Goal: Task Accomplishment & Management: Use online tool/utility

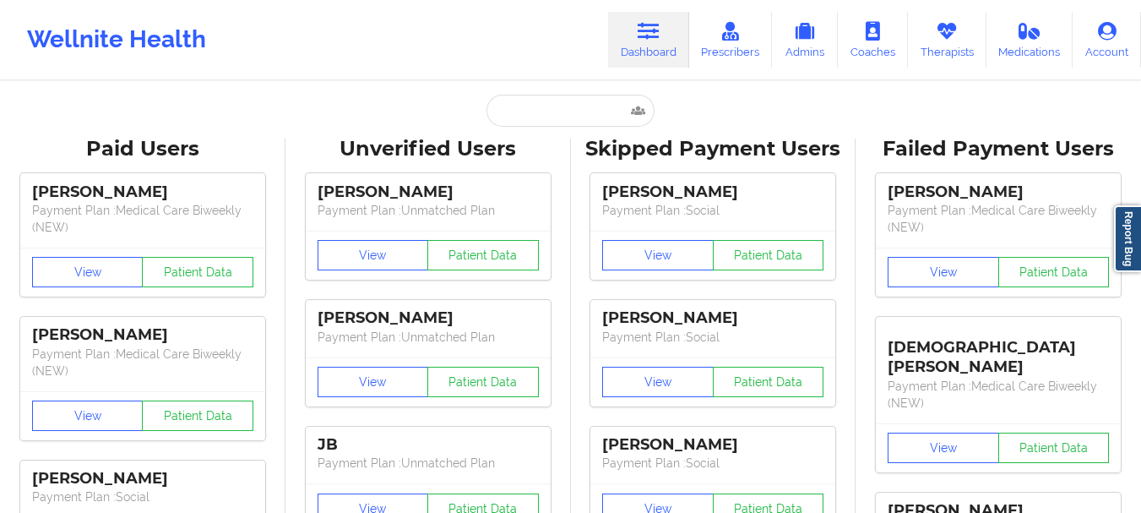
click at [538, 121] on input "text" at bounding box center [569, 111] width 167 height 32
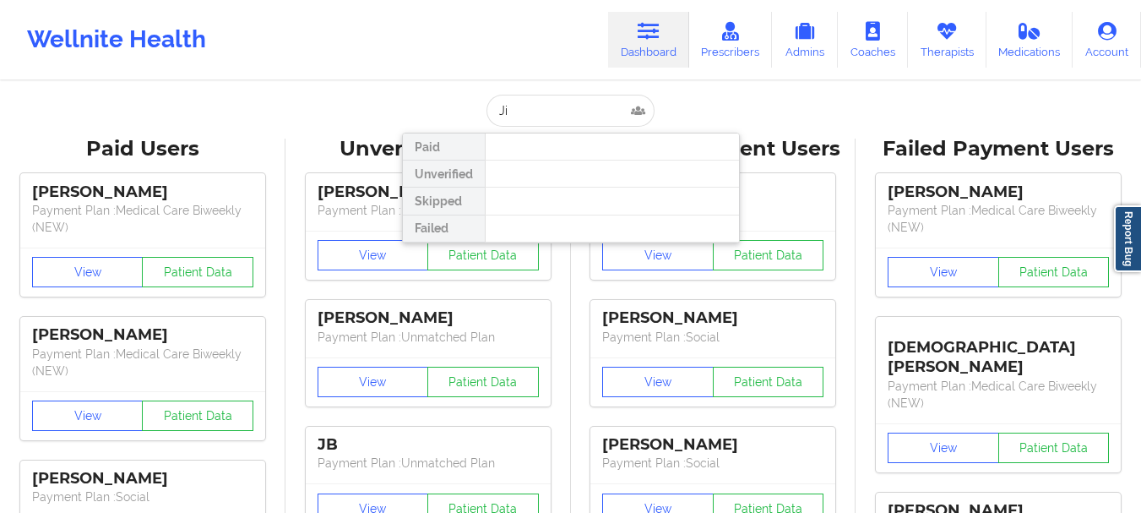
type input "J"
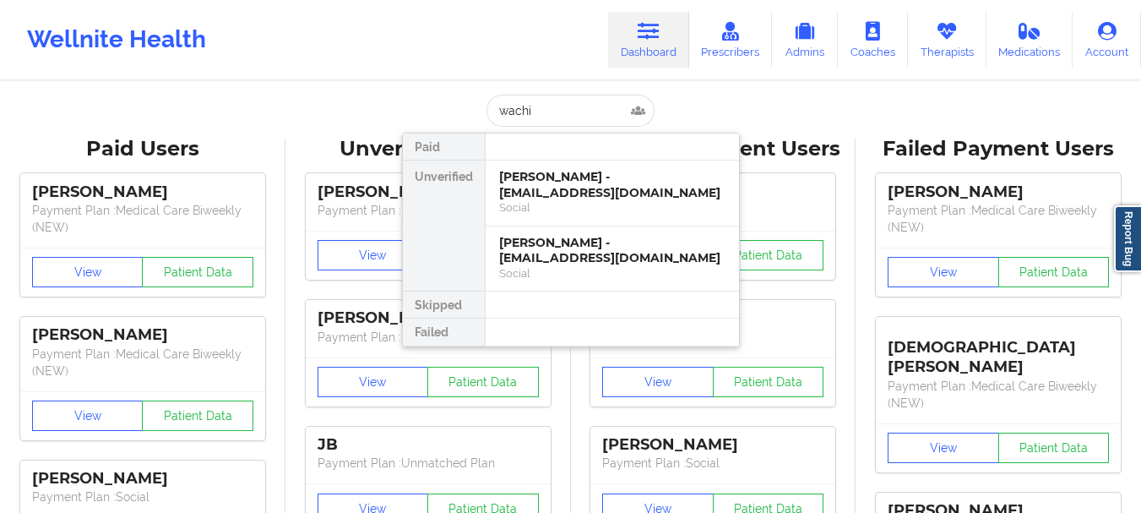
type input "wachi"
click at [532, 256] on div "[PERSON_NAME] - [EMAIL_ADDRESS][DOMAIN_NAME]" at bounding box center [612, 250] width 226 height 31
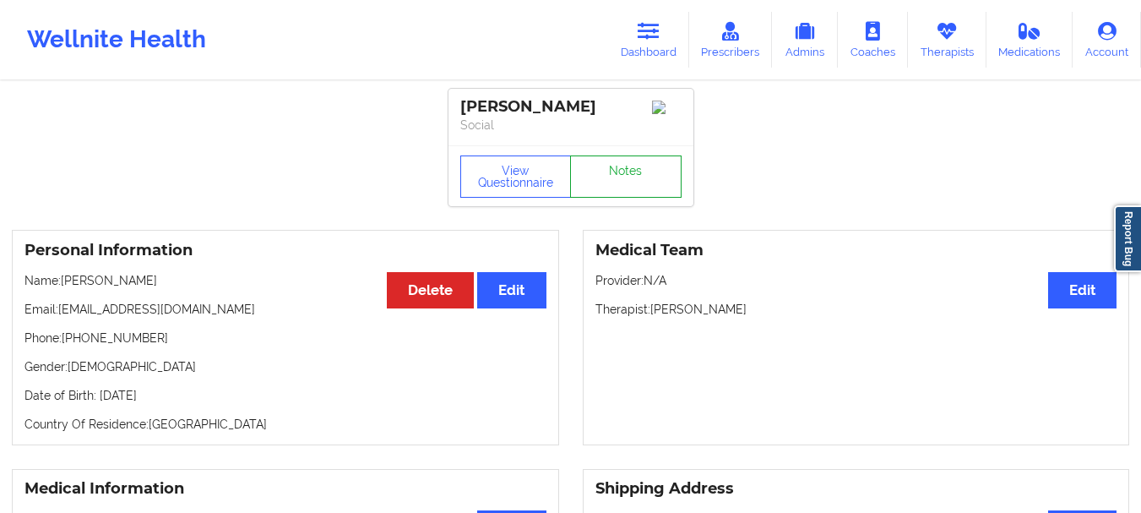
click at [649, 194] on link "Notes" at bounding box center [625, 176] width 111 height 42
click at [684, 57] on link "Dashboard" at bounding box center [648, 40] width 81 height 56
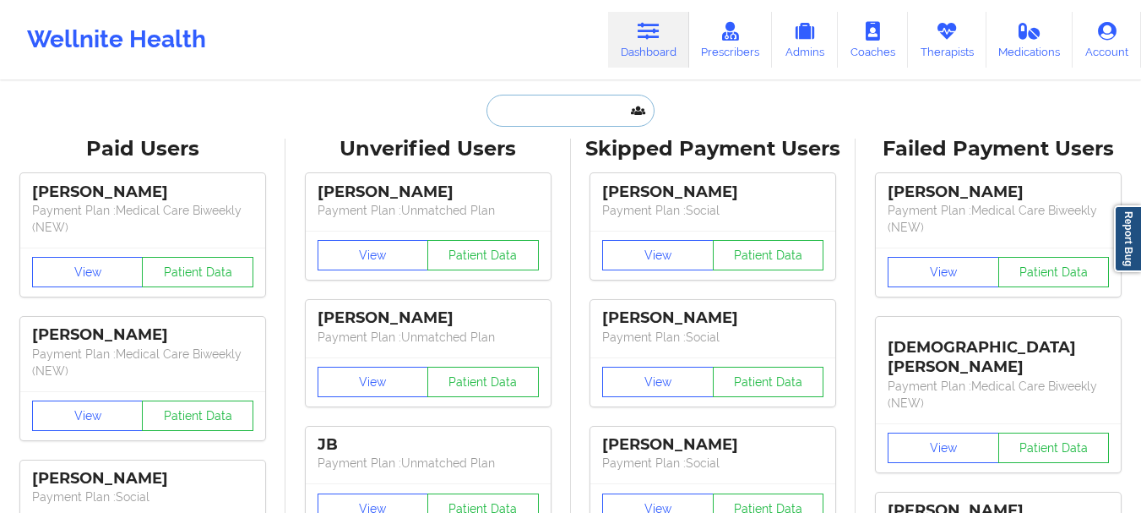
click at [532, 103] on input "text" at bounding box center [569, 111] width 167 height 32
click at [522, 113] on input "wa" at bounding box center [569, 111] width 167 height 32
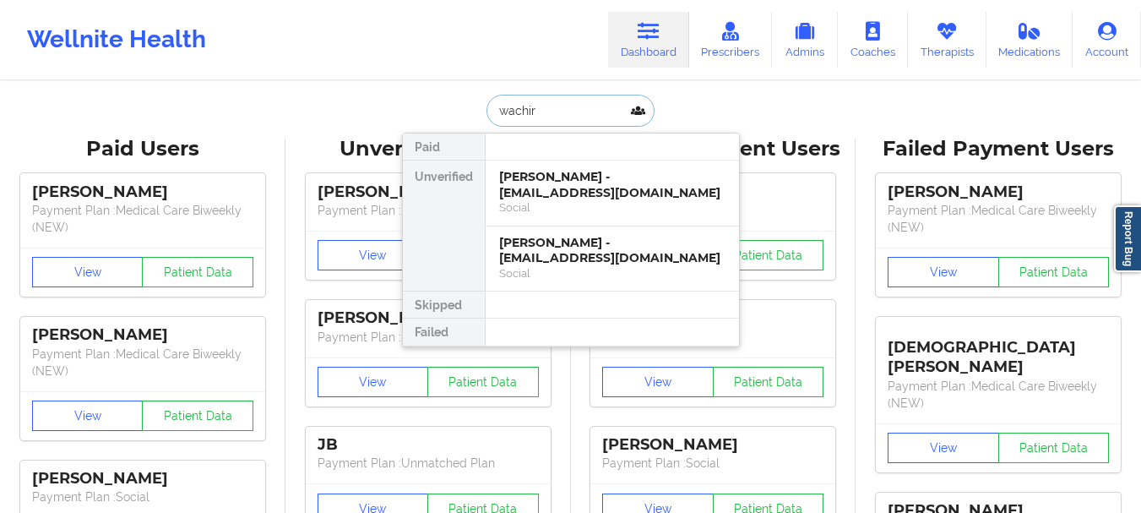
type input "wachira"
click at [569, 203] on div "Social" at bounding box center [612, 207] width 226 height 14
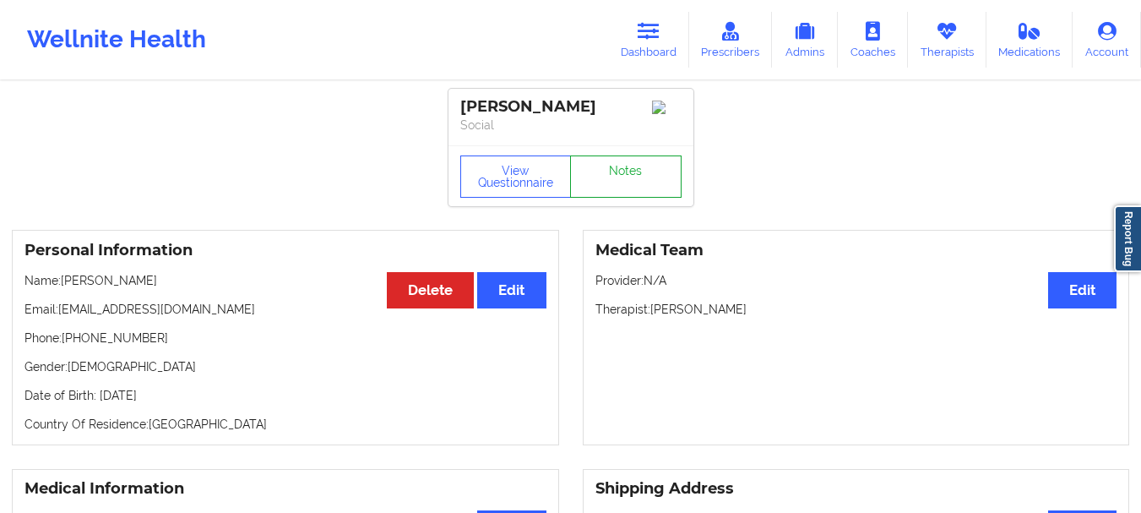
click at [608, 171] on link "Notes" at bounding box center [625, 176] width 111 height 42
click at [953, 54] on link "Therapists" at bounding box center [947, 40] width 79 height 56
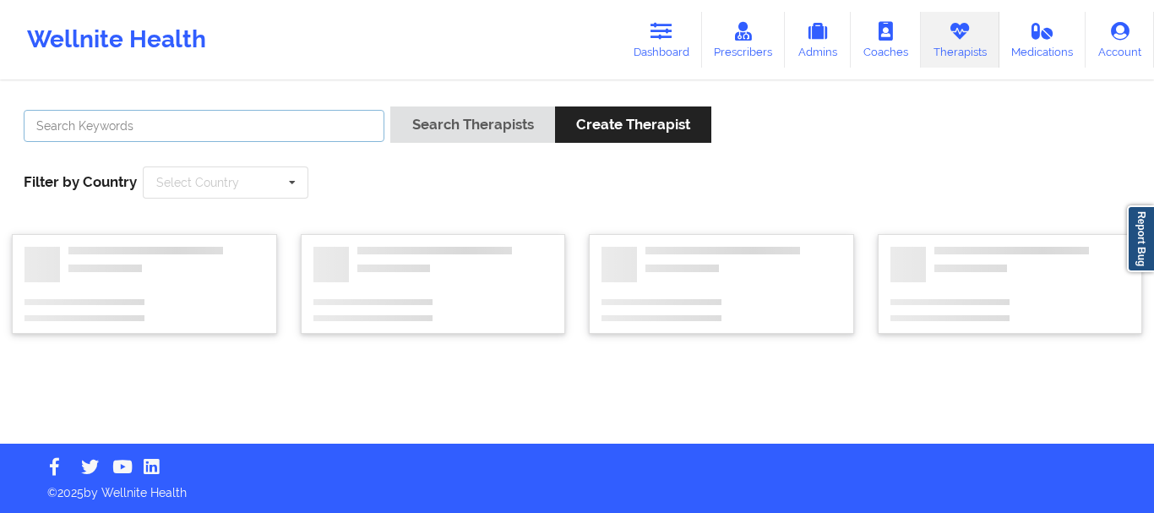
click at [171, 121] on input "text" at bounding box center [204, 126] width 361 height 32
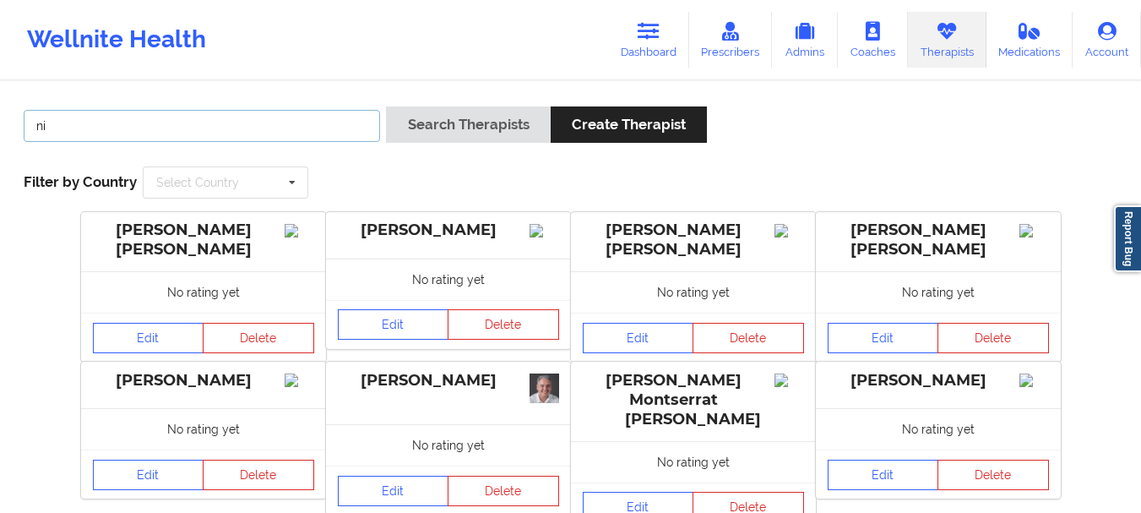
type input "n"
type input "dashima"
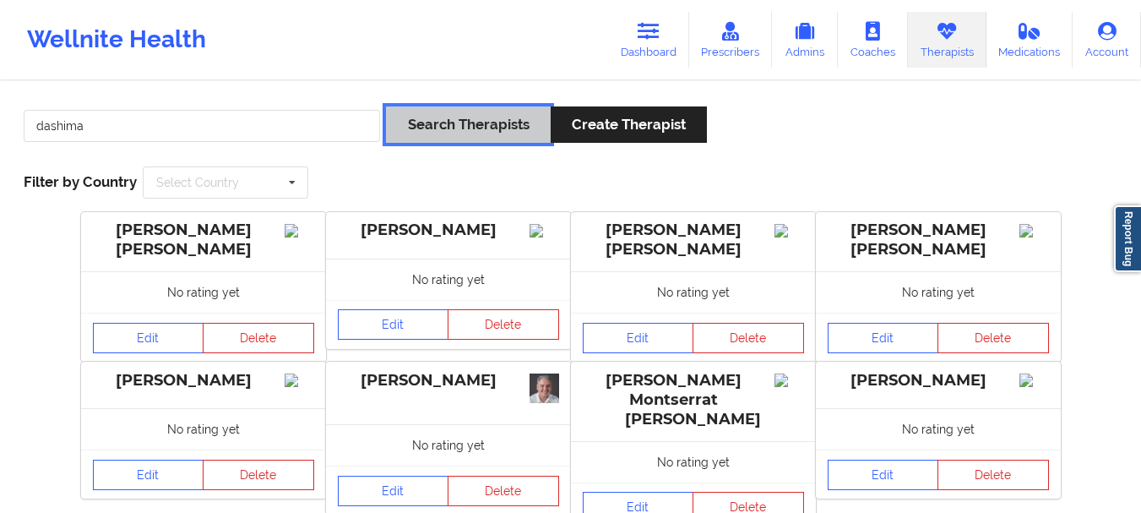
click at [456, 142] on button "Search Therapists" at bounding box center [468, 124] width 164 height 36
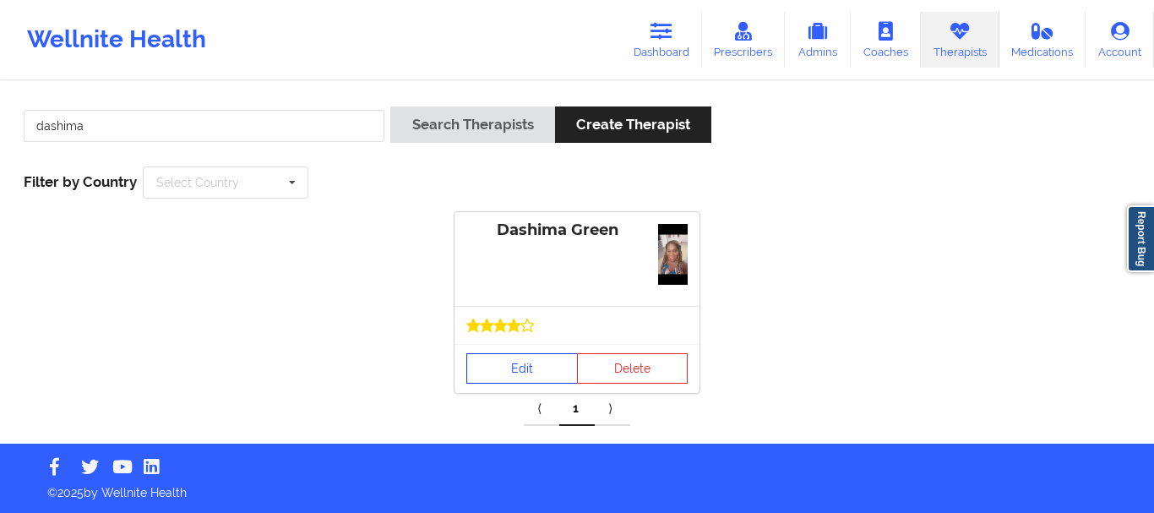
click at [518, 372] on link "Edit" at bounding box center [521, 368] width 111 height 30
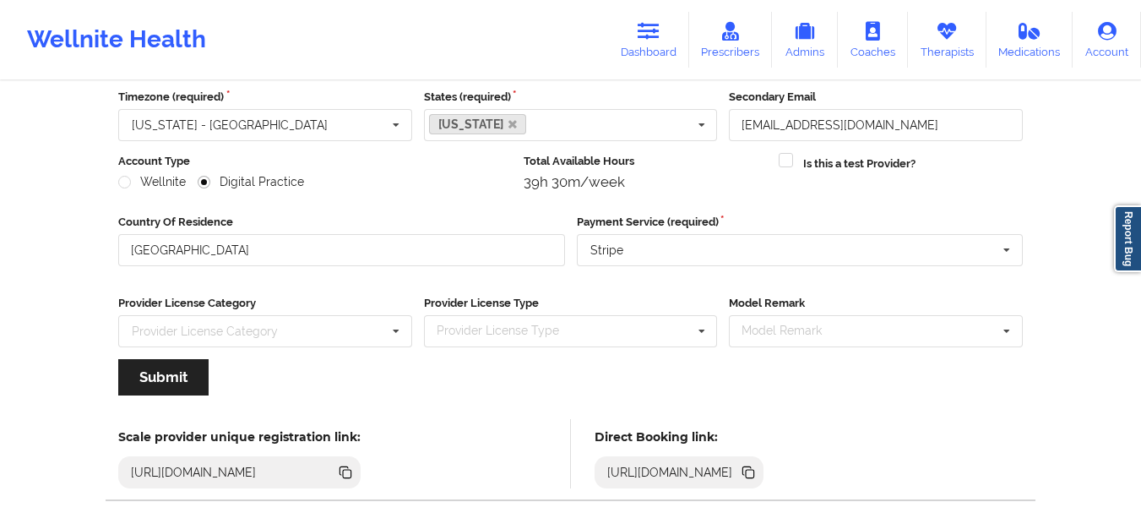
scroll to position [171, 0]
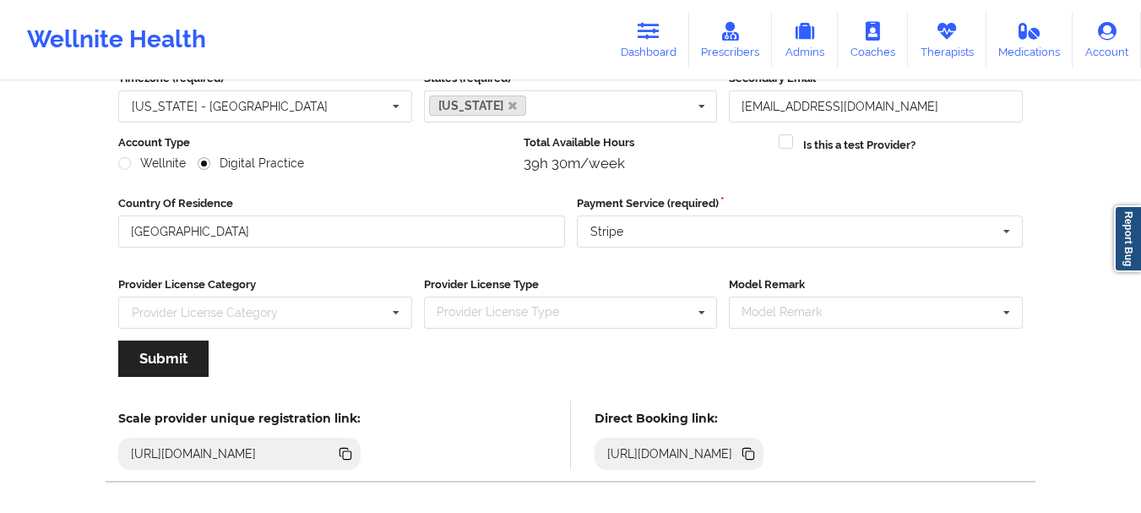
click at [758, 448] on icon at bounding box center [748, 453] width 19 height 19
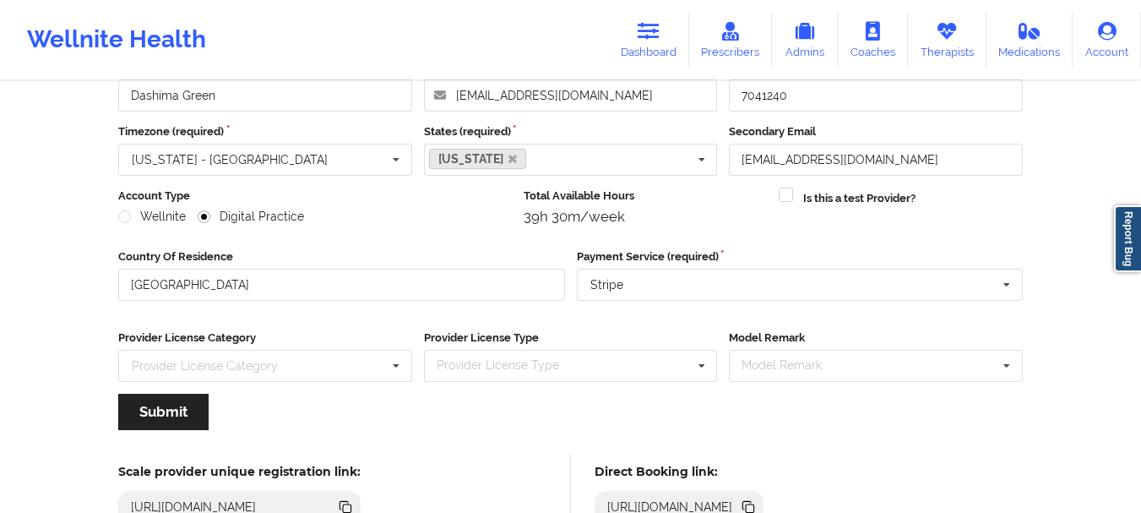
scroll to position [0, 0]
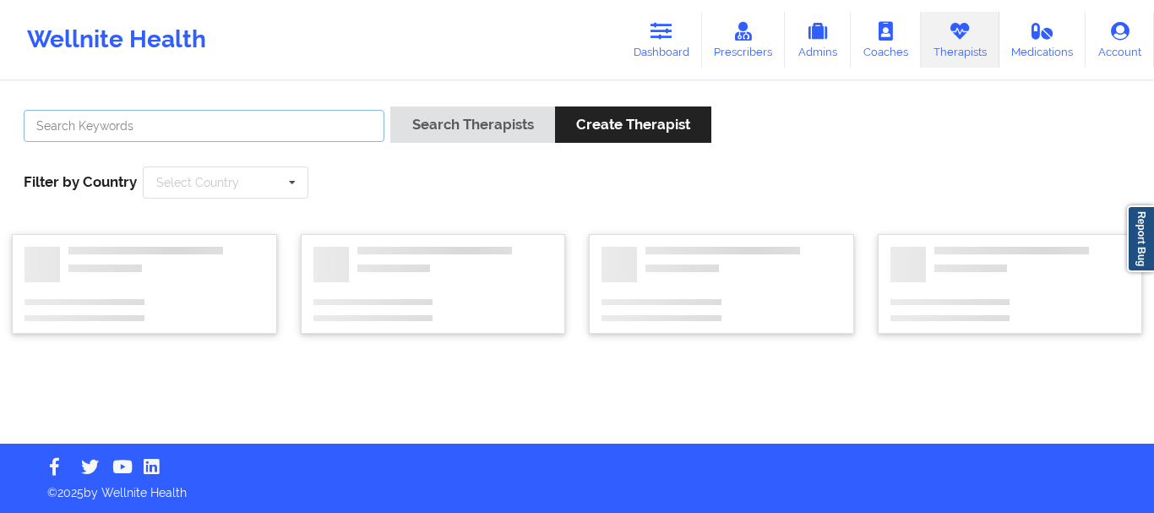
click at [58, 113] on input "text" at bounding box center [204, 126] width 361 height 32
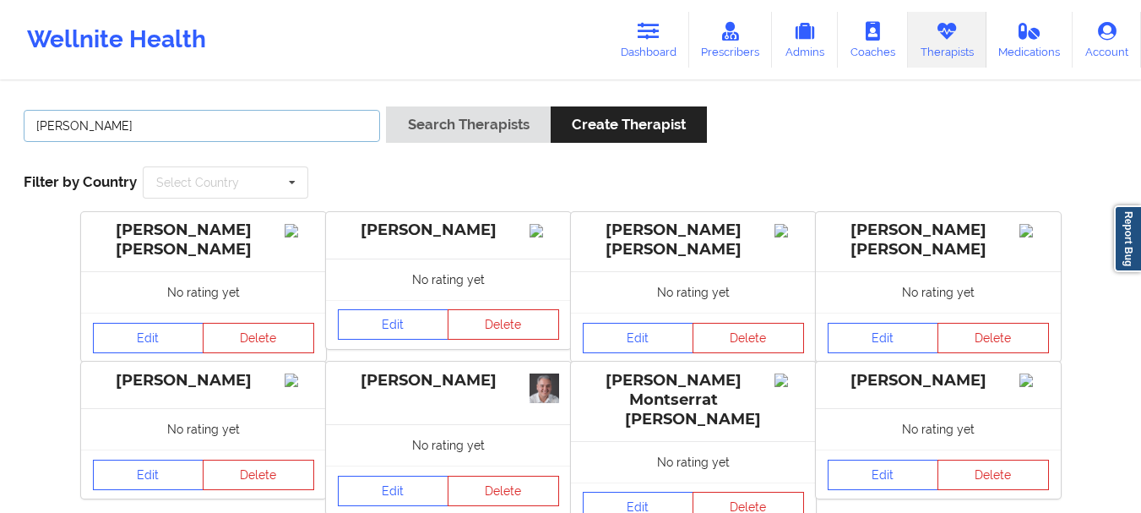
type input "[PERSON_NAME]"
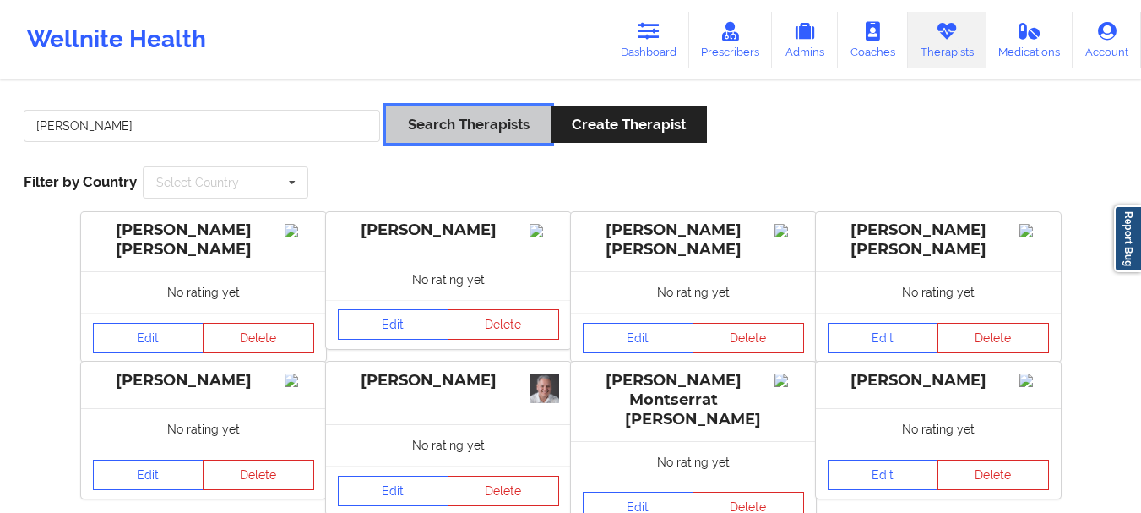
click at [461, 120] on button "Search Therapists" at bounding box center [468, 124] width 164 height 36
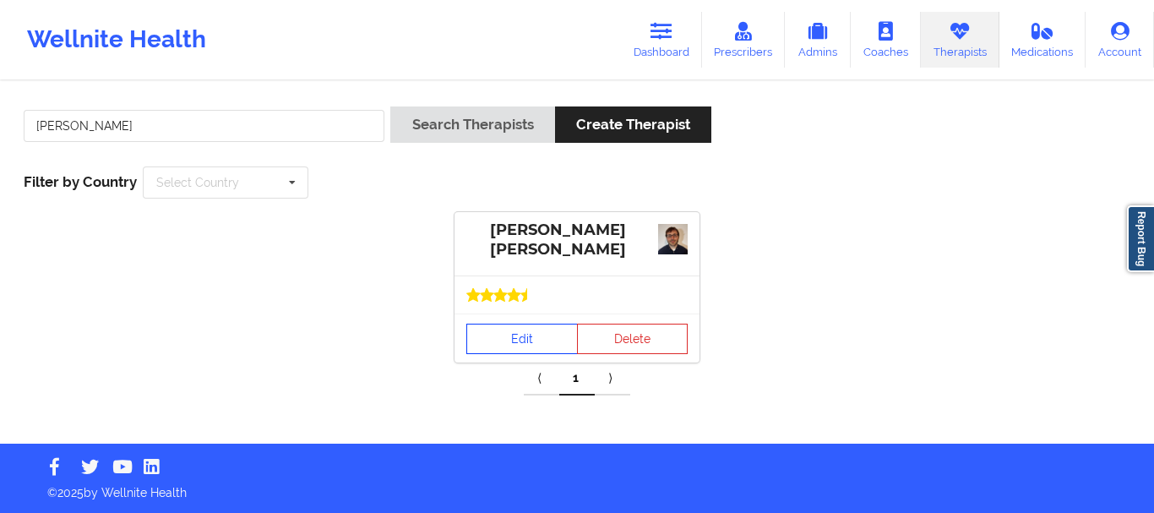
click at [528, 340] on link "Edit" at bounding box center [521, 338] width 111 height 30
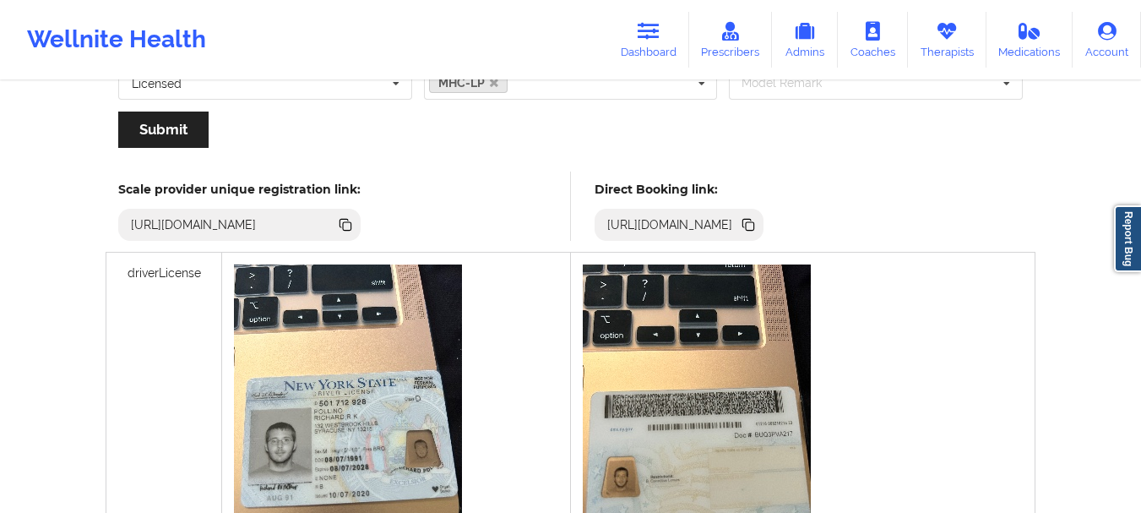
scroll to position [405, 0]
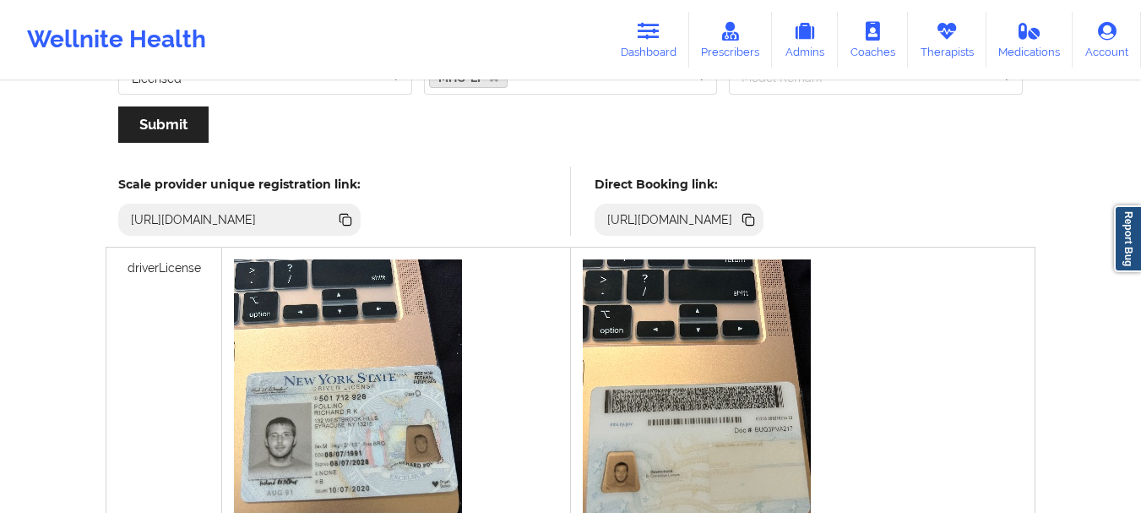
click at [752, 217] on icon at bounding box center [747, 218] width 8 height 8
click at [666, 35] on link "Dashboard" at bounding box center [648, 40] width 81 height 56
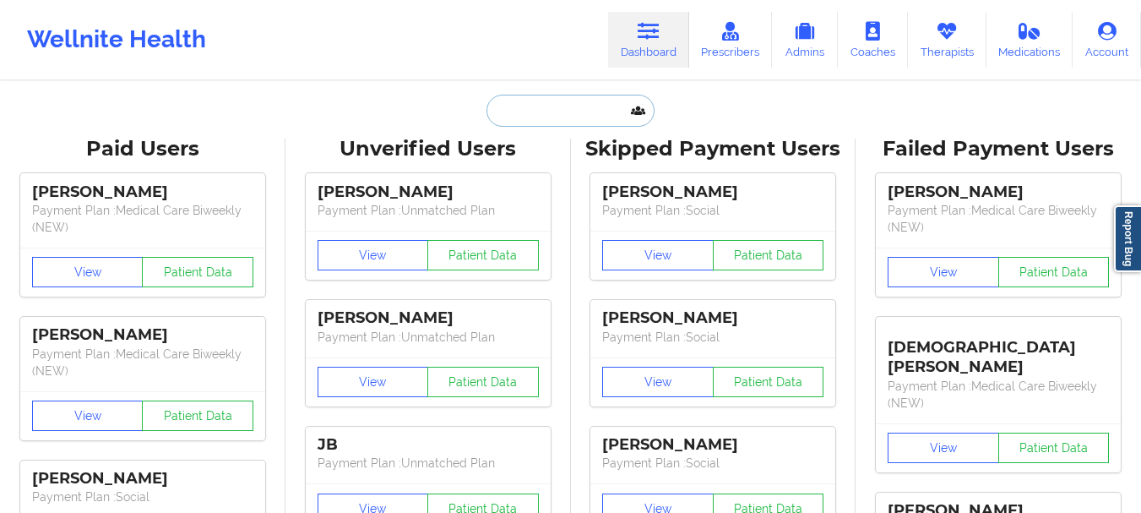
click at [537, 113] on input "text" at bounding box center [569, 111] width 167 height 32
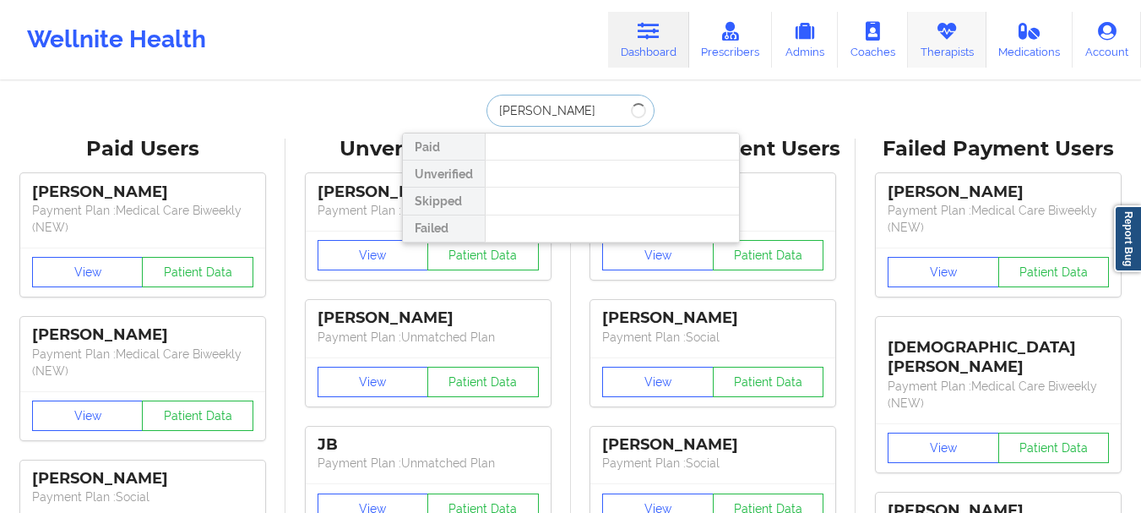
type input "[PERSON_NAME]"
click at [936, 34] on link "Therapists" at bounding box center [947, 40] width 79 height 56
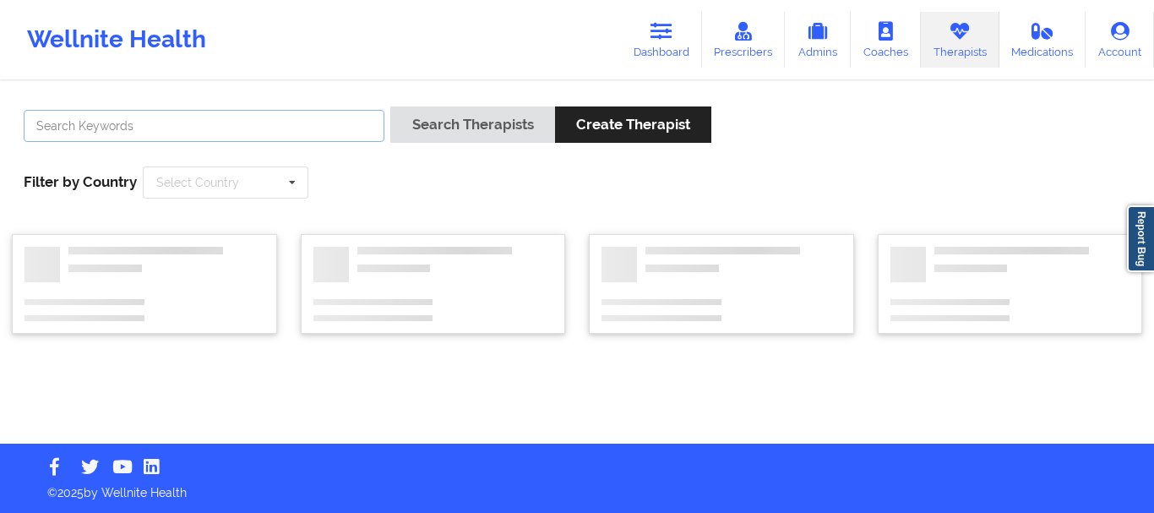
click at [227, 133] on input "text" at bounding box center [204, 126] width 361 height 32
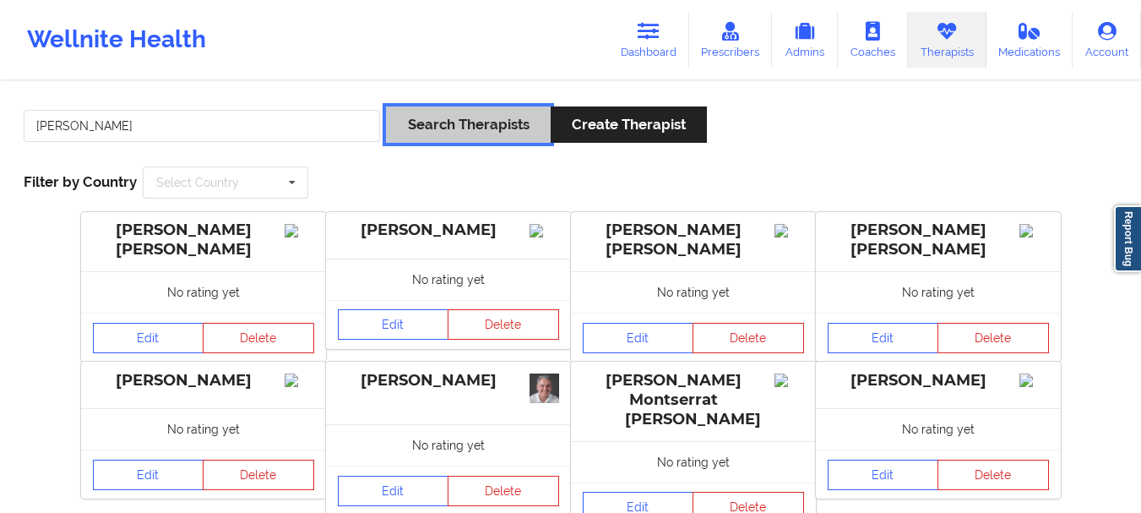
click at [458, 128] on button "Search Therapists" at bounding box center [468, 124] width 164 height 36
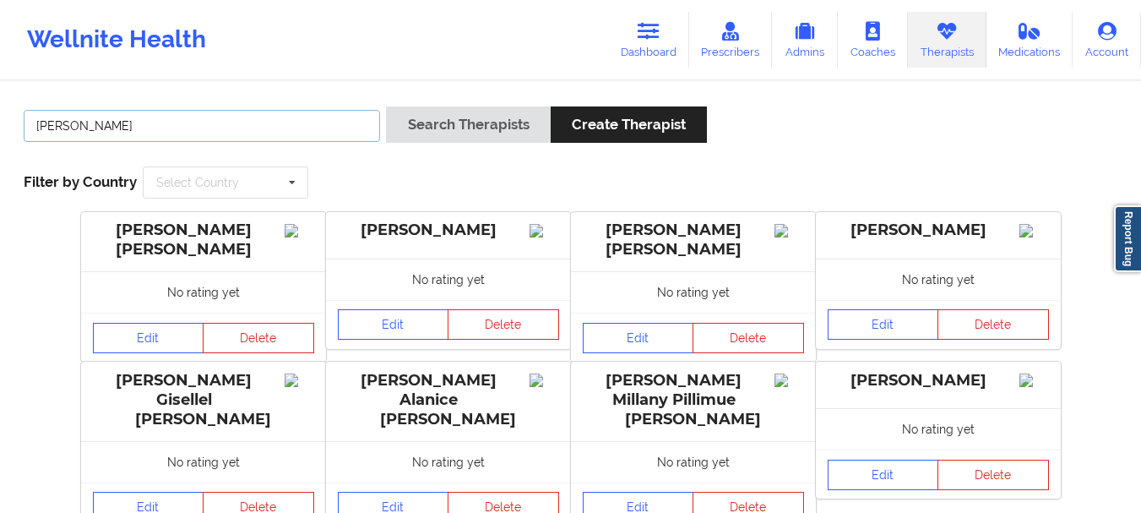
click at [187, 123] on input "[PERSON_NAME]" at bounding box center [202, 126] width 356 height 32
type input "[PERSON_NAME]"
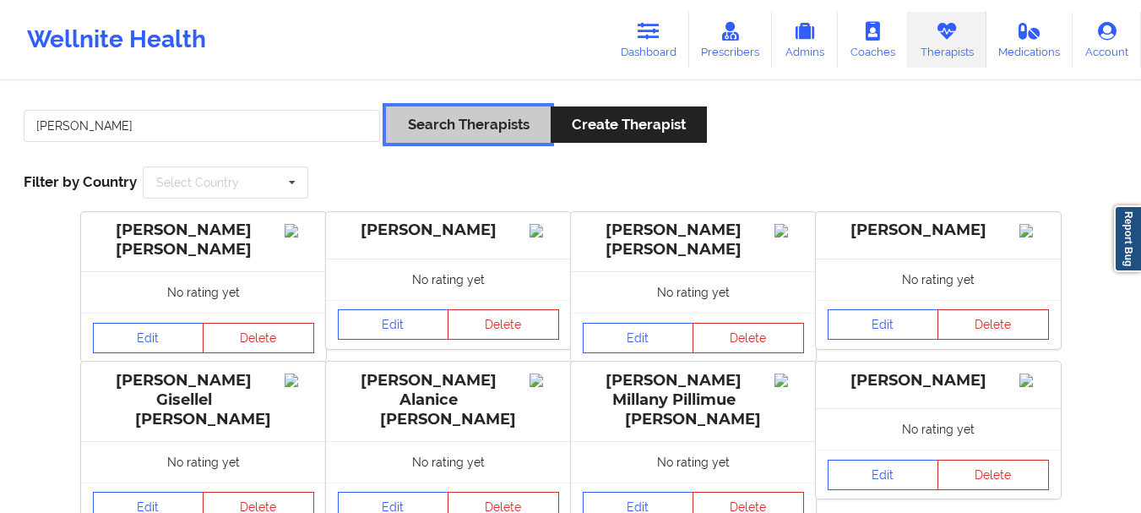
click at [463, 123] on button "Search Therapists" at bounding box center [468, 124] width 164 height 36
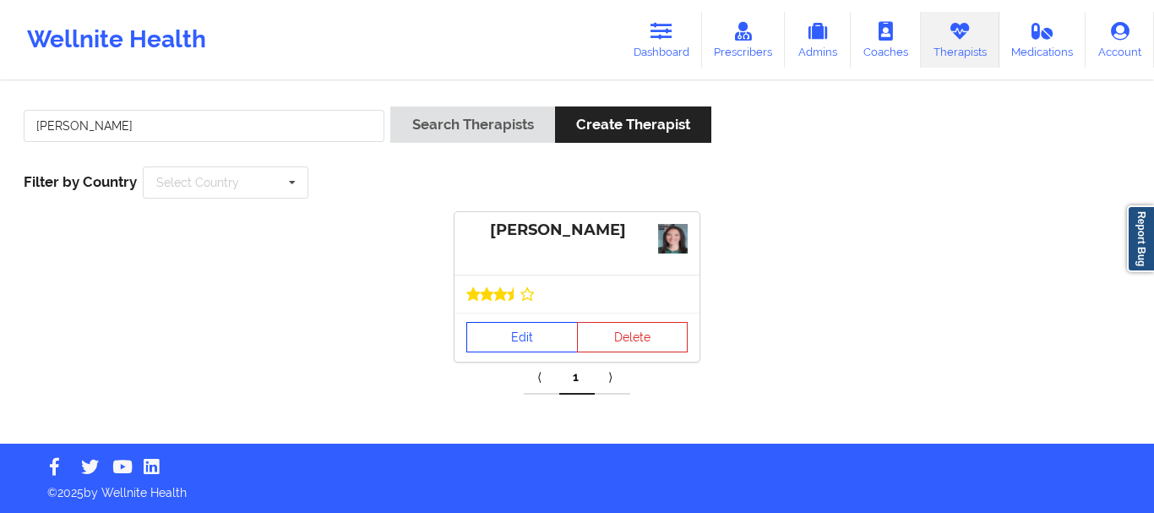
click at [538, 336] on link "Edit" at bounding box center [521, 337] width 111 height 30
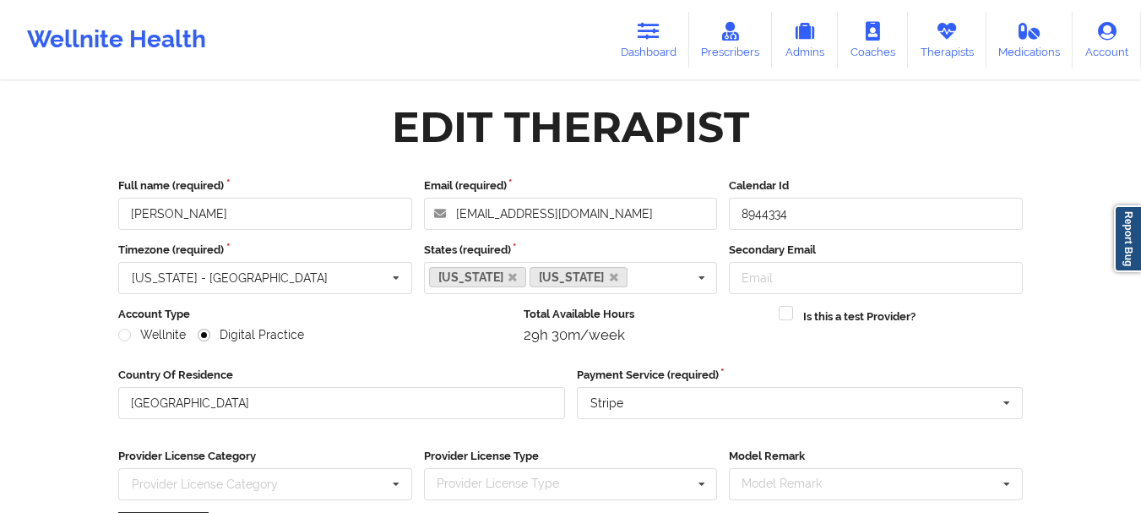
scroll to position [245, 0]
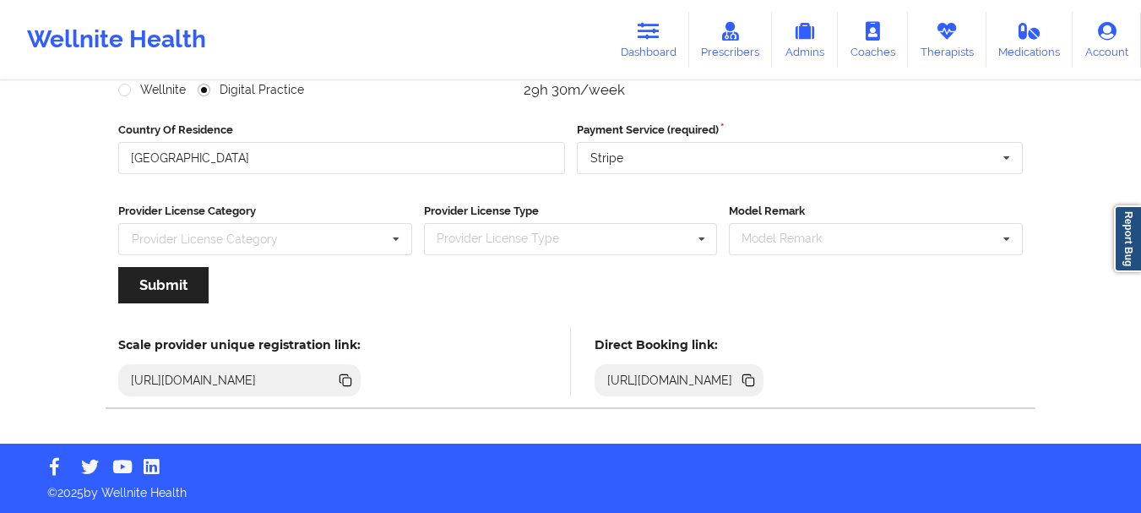
click at [754, 380] on icon at bounding box center [750, 382] width 8 height 8
click at [637, 59] on link "Dashboard" at bounding box center [648, 40] width 81 height 56
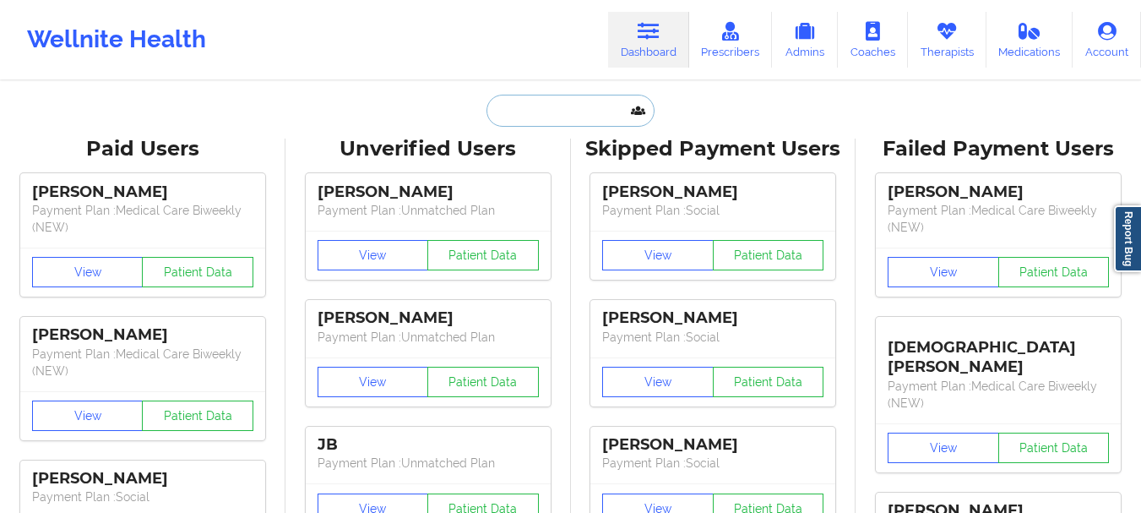
click at [564, 117] on input "text" at bounding box center [569, 111] width 167 height 32
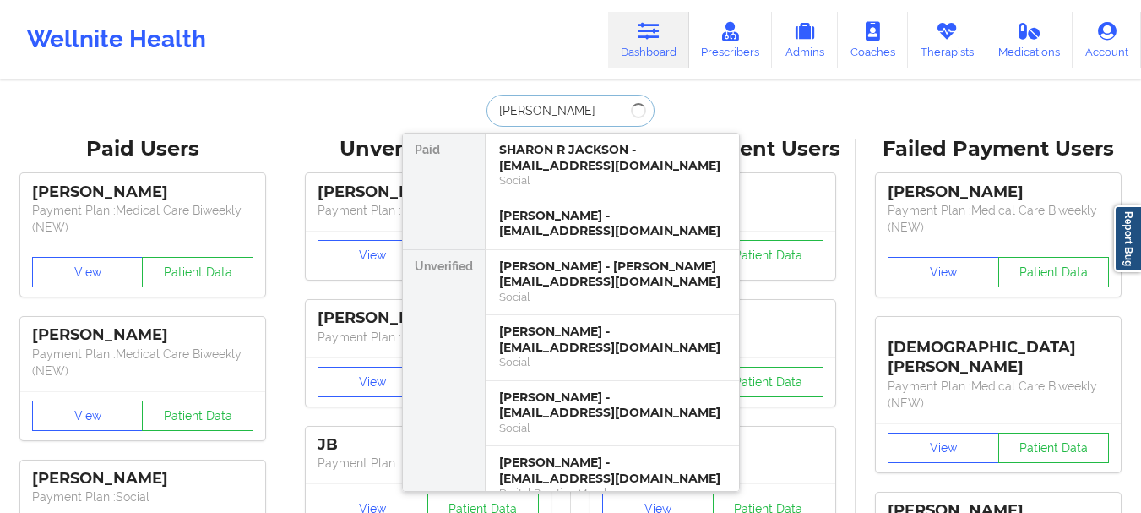
type input "[PERSON_NAME]"
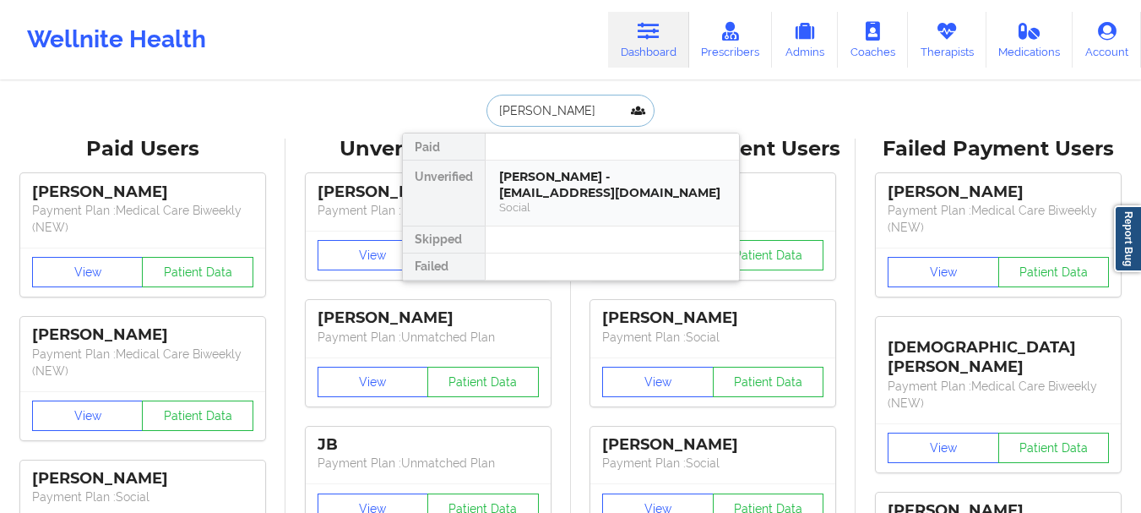
click at [584, 187] on div "[PERSON_NAME] - [EMAIL_ADDRESS][DOMAIN_NAME]" at bounding box center [612, 184] width 226 height 31
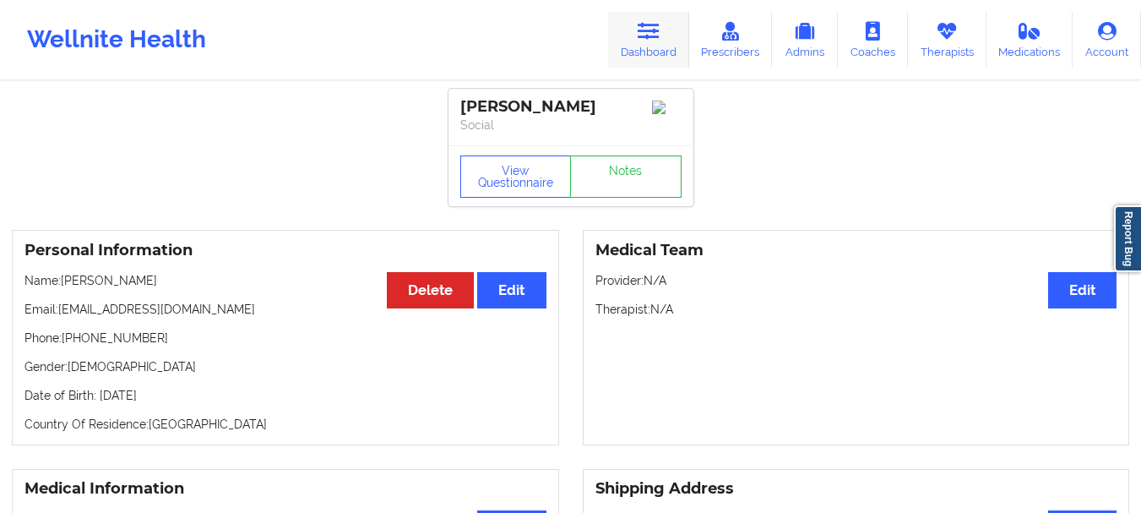
click at [660, 66] on link "Dashboard" at bounding box center [648, 40] width 81 height 56
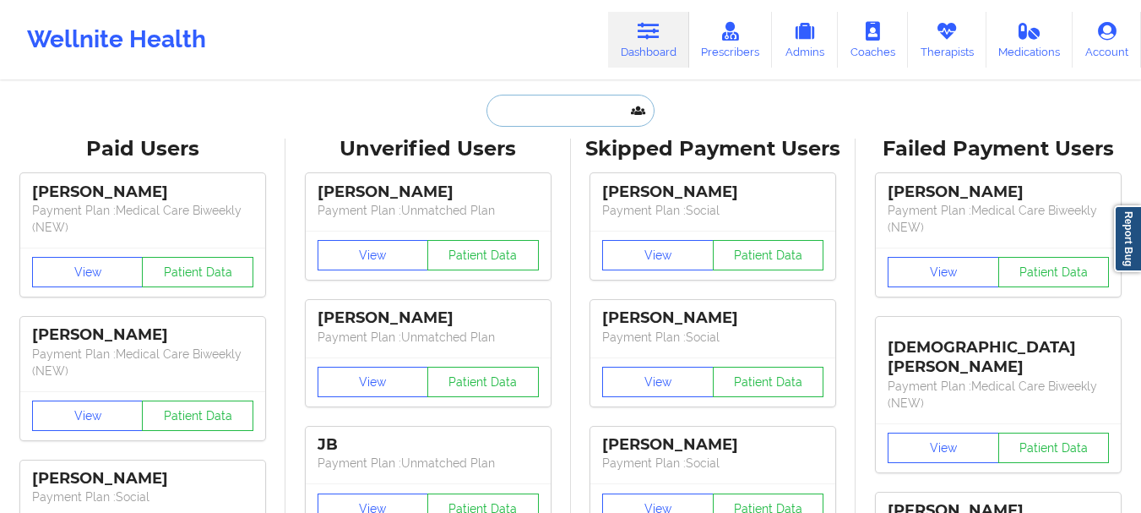
click at [574, 109] on input "text" at bounding box center [569, 111] width 167 height 32
type input "H"
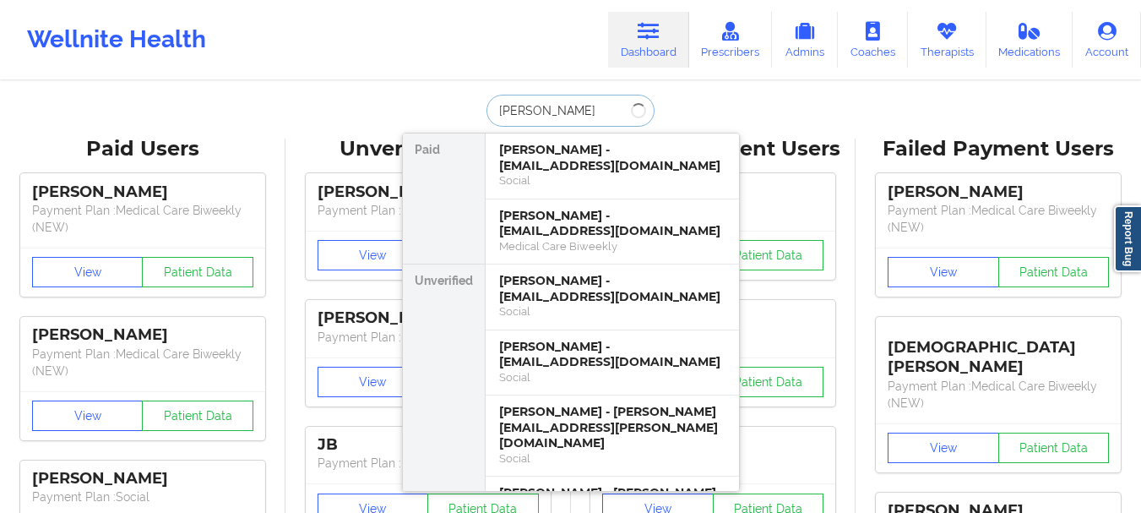
type input "[PERSON_NAME]"
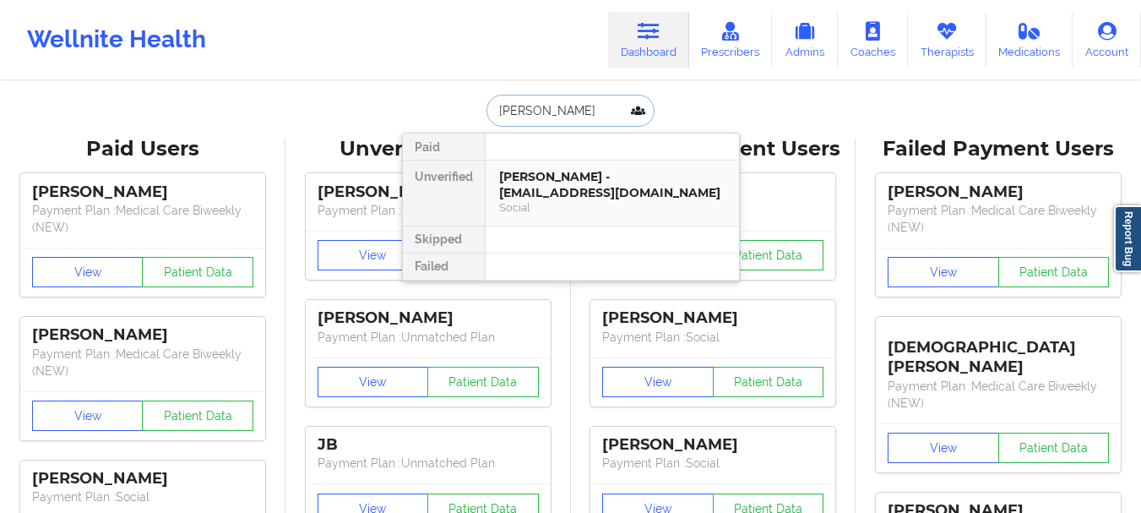
click at [556, 171] on div "[PERSON_NAME] - [EMAIL_ADDRESS][DOMAIN_NAME]" at bounding box center [612, 184] width 226 height 31
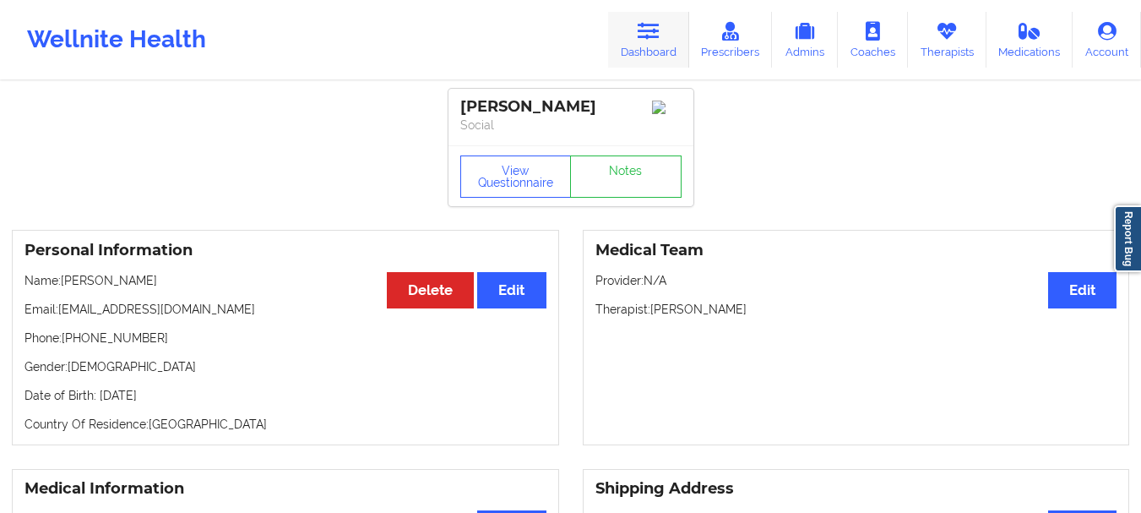
click at [656, 30] on icon at bounding box center [649, 31] width 22 height 19
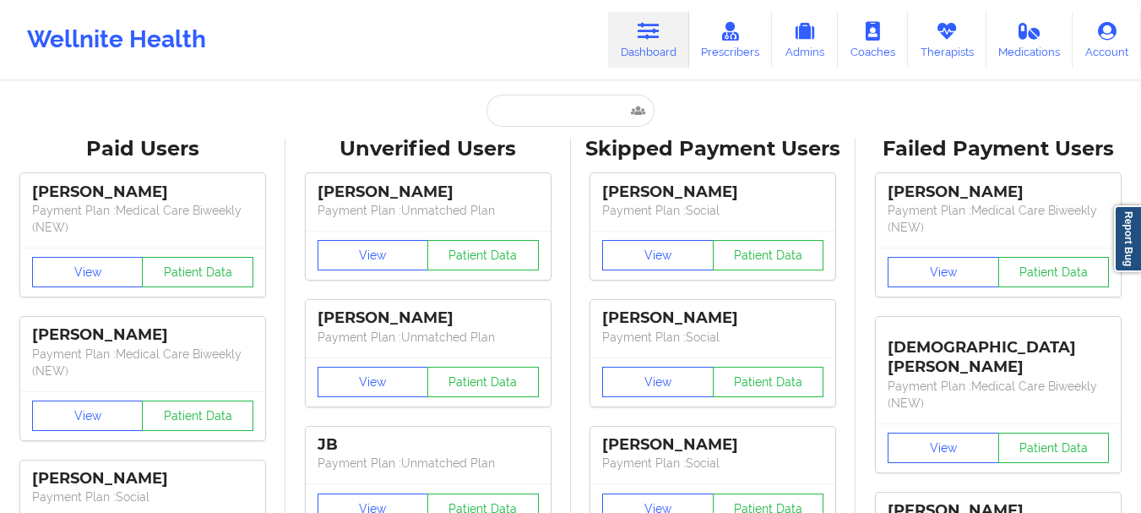
click at [528, 106] on input "text" at bounding box center [569, 111] width 167 height 32
paste input "[EMAIL_ADDRESS][DOMAIN_NAME]"
type input "[EMAIL_ADDRESS][DOMAIN_NAME]"
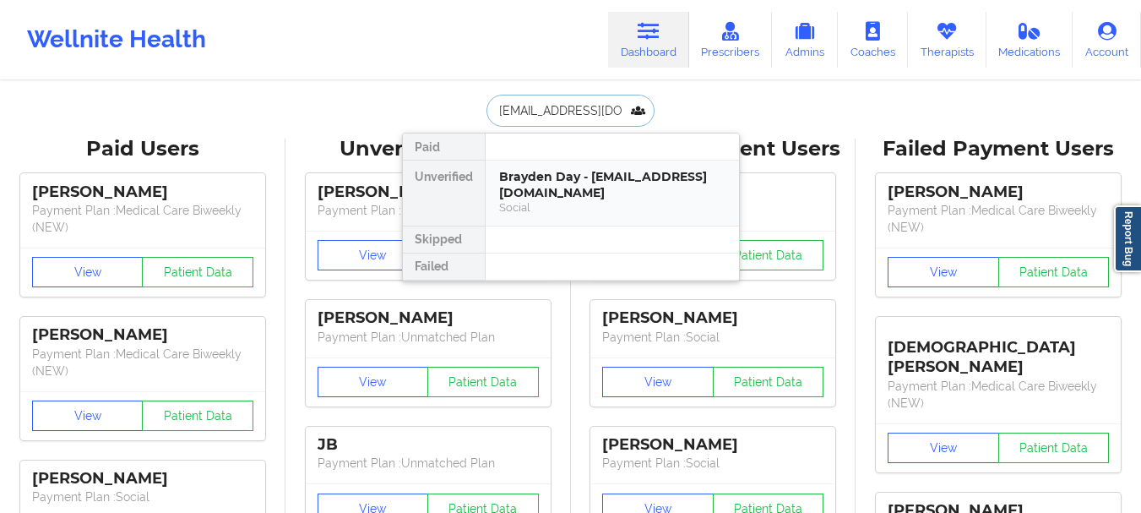
click at [546, 182] on div "Brayden Day - [EMAIL_ADDRESS][DOMAIN_NAME]" at bounding box center [612, 184] width 226 height 31
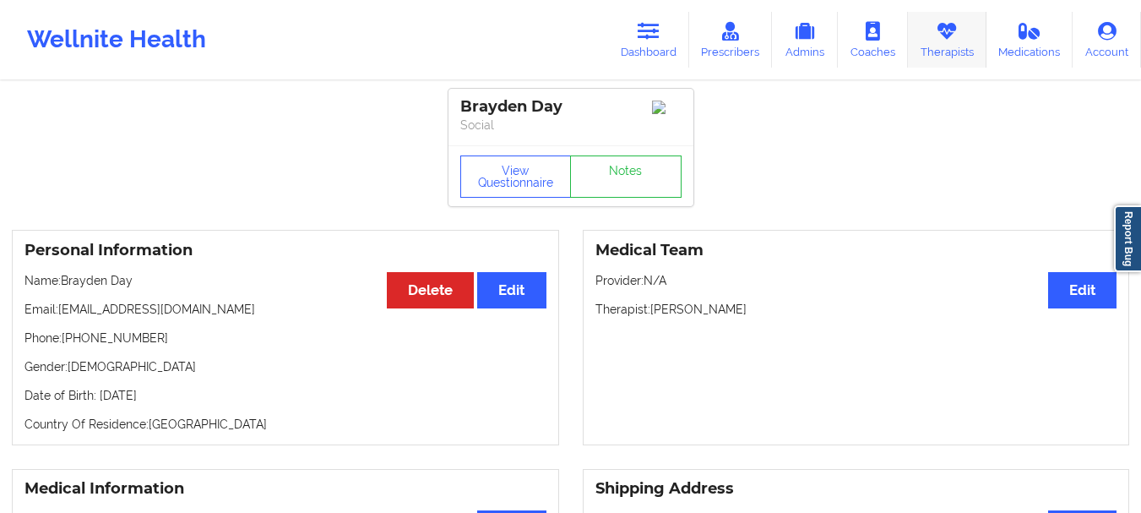
click at [912, 50] on link "Therapists" at bounding box center [947, 40] width 79 height 56
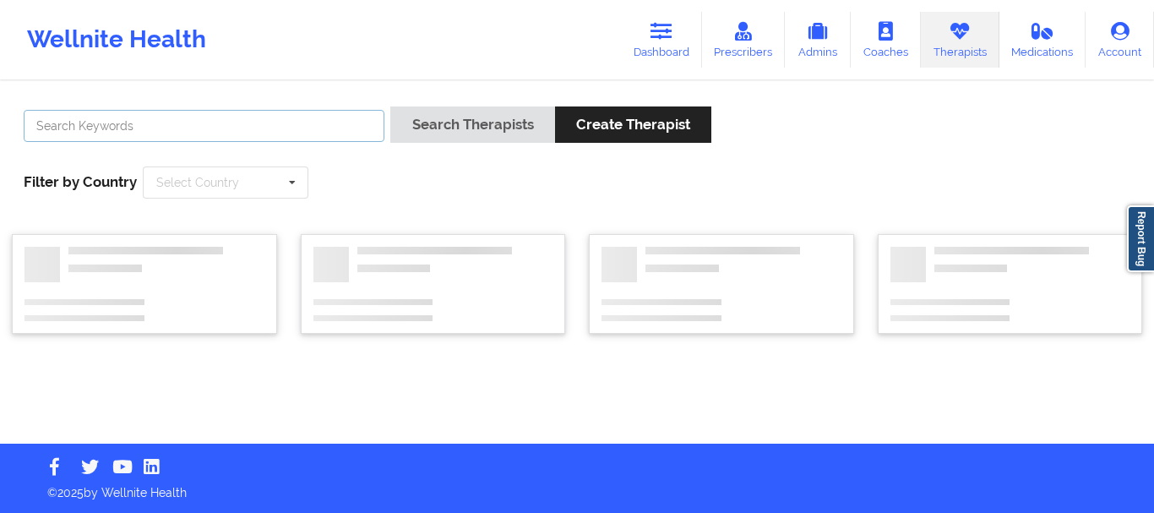
click at [195, 131] on input "text" at bounding box center [204, 126] width 361 height 32
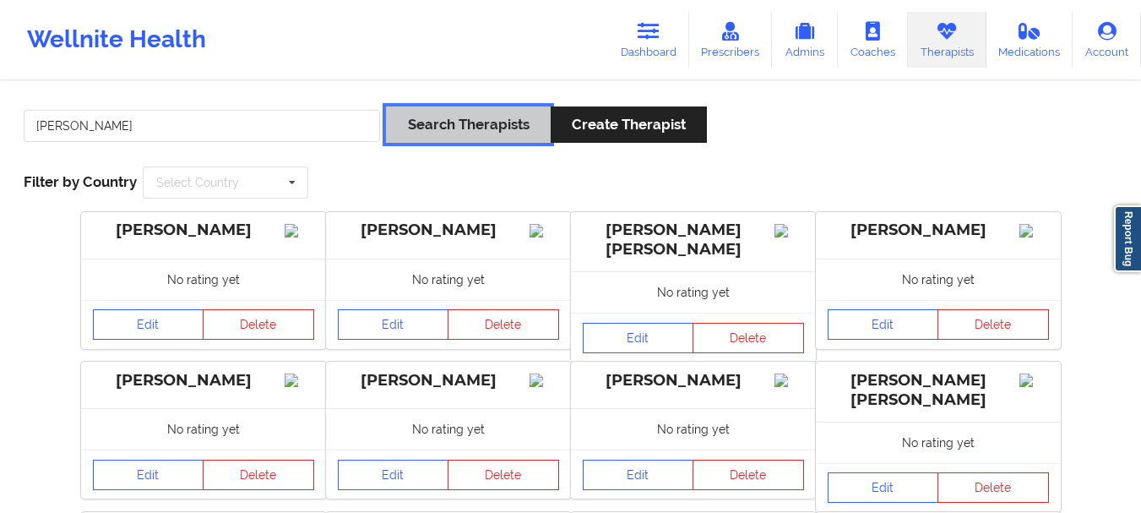
click at [495, 106] on button "Search Therapists" at bounding box center [468, 124] width 164 height 36
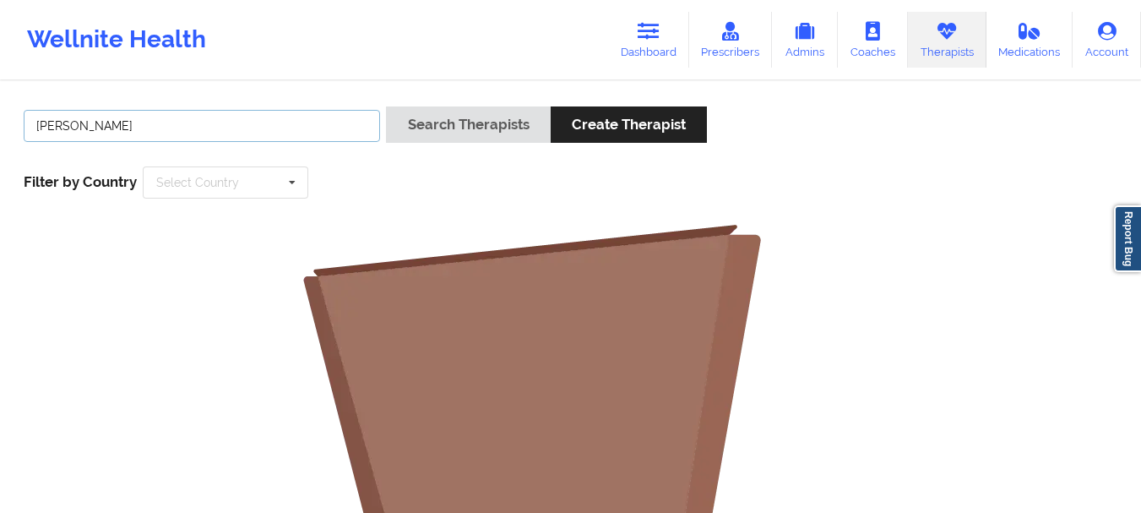
click at [132, 139] on input "[PERSON_NAME]" at bounding box center [202, 126] width 356 height 32
type input "[PERSON_NAME]"
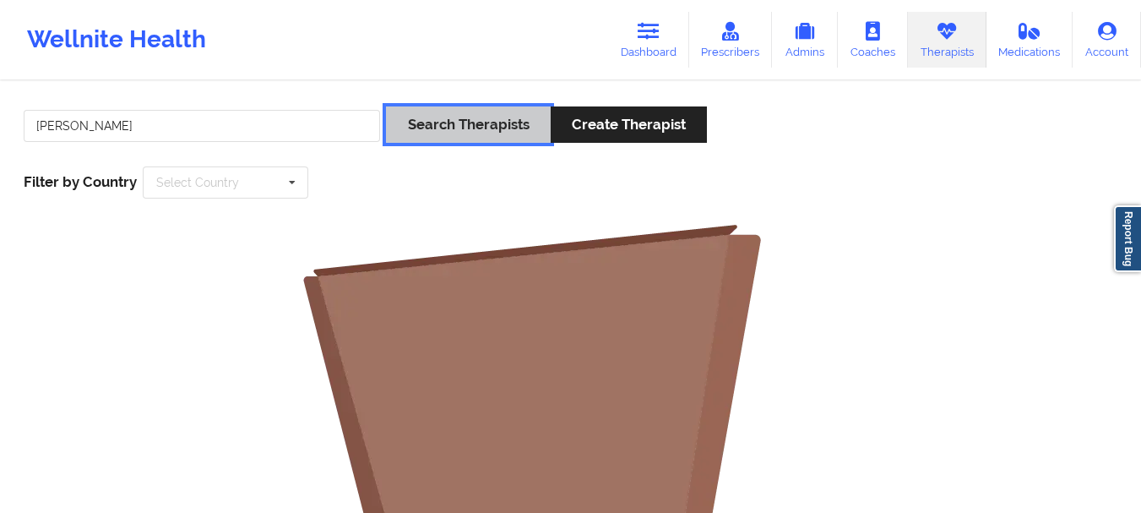
click at [411, 124] on button "Search Therapists" at bounding box center [468, 124] width 164 height 36
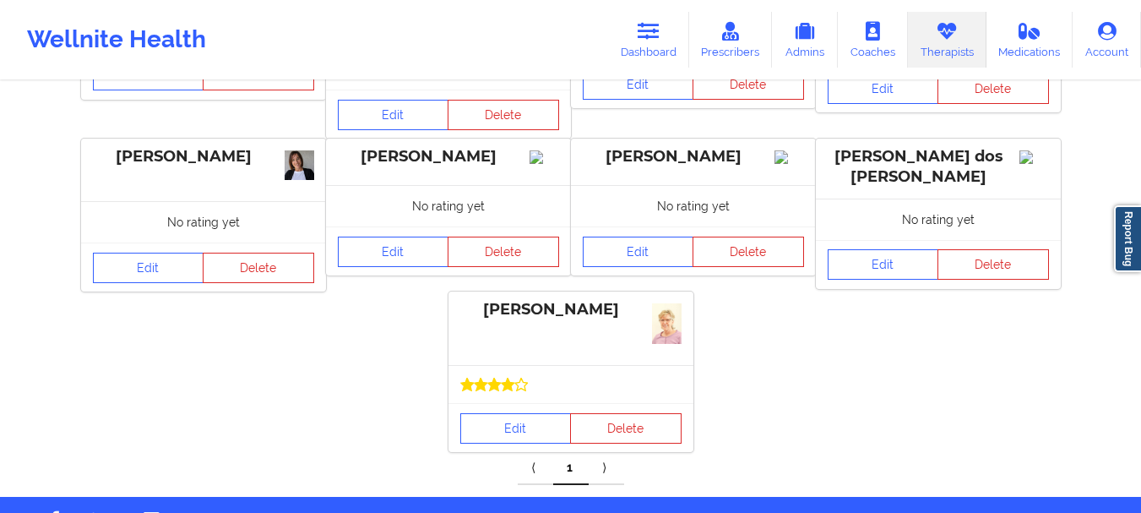
scroll to position [446, 0]
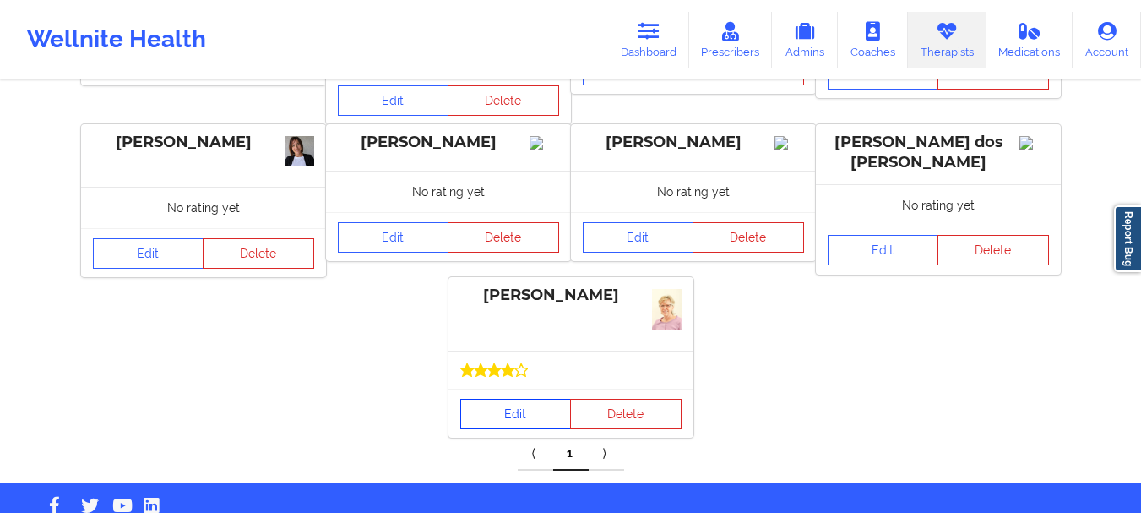
click at [513, 399] on link "Edit" at bounding box center [515, 414] width 111 height 30
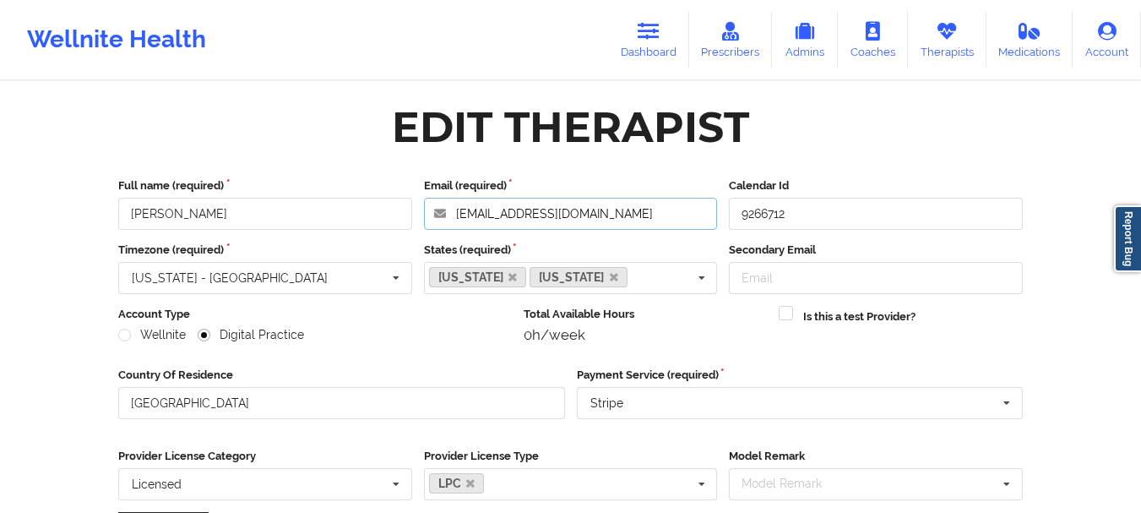
drag, startPoint x: 611, startPoint y: 218, endPoint x: 447, endPoint y: 211, distance: 164.0
click at [447, 211] on input "[EMAIL_ADDRESS][DOMAIN_NAME]" at bounding box center [571, 214] width 294 height 32
click at [656, 48] on link "Dashboard" at bounding box center [648, 40] width 81 height 56
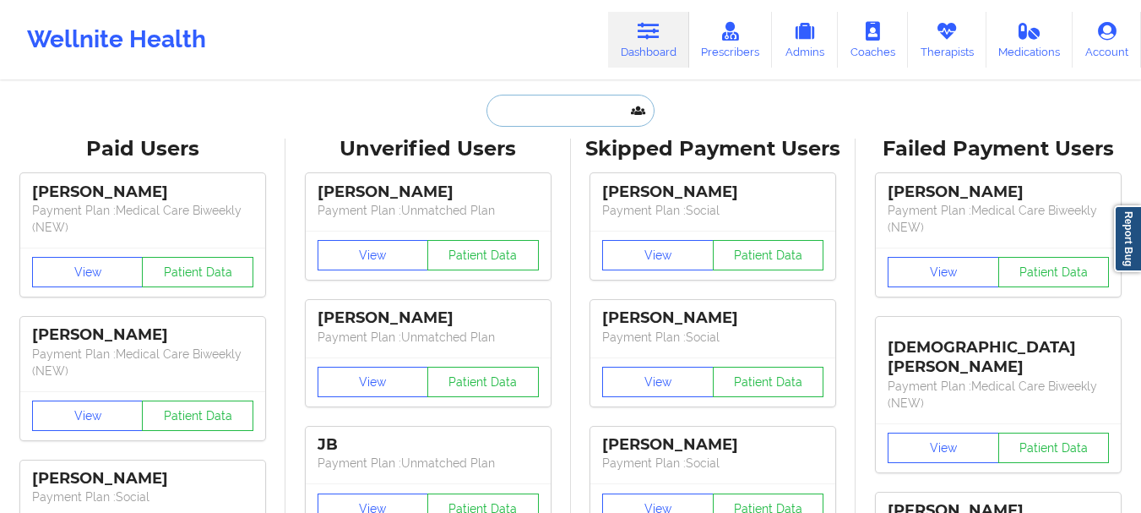
click at [524, 122] on input "text" at bounding box center [569, 111] width 167 height 32
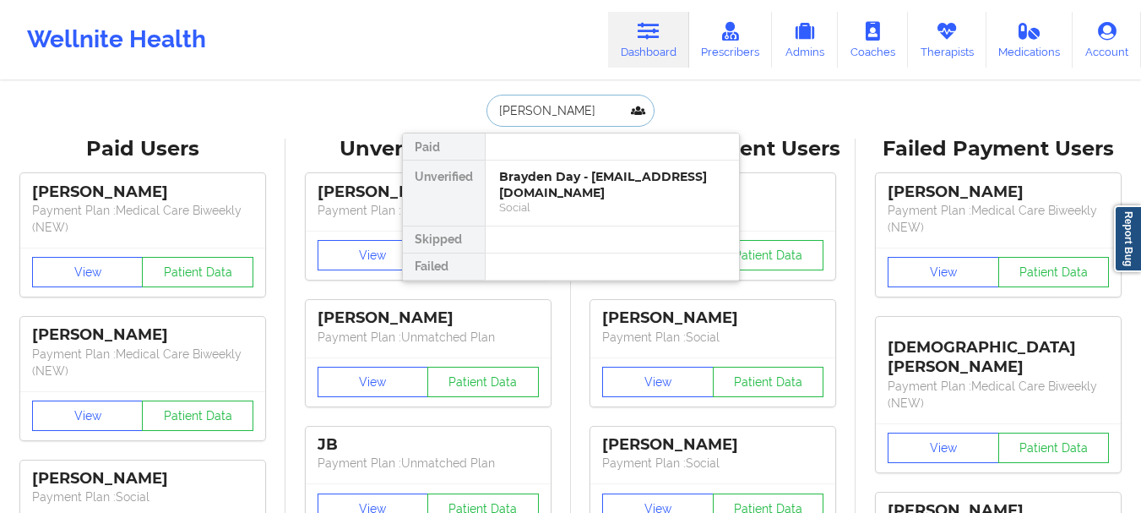
type input "[PERSON_NAME]"
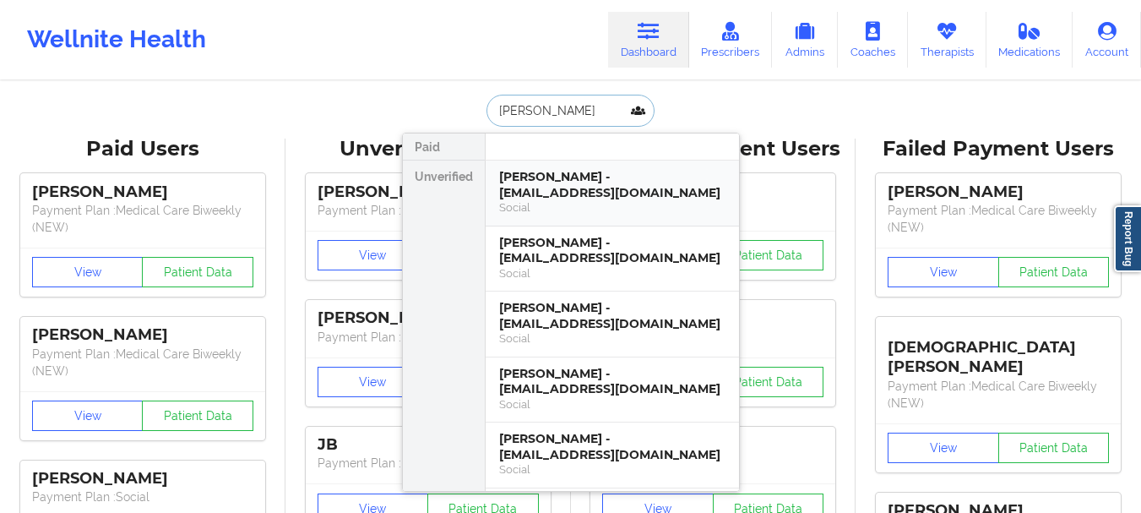
click at [568, 194] on div "[PERSON_NAME] - [EMAIL_ADDRESS][DOMAIN_NAME]" at bounding box center [612, 184] width 226 height 31
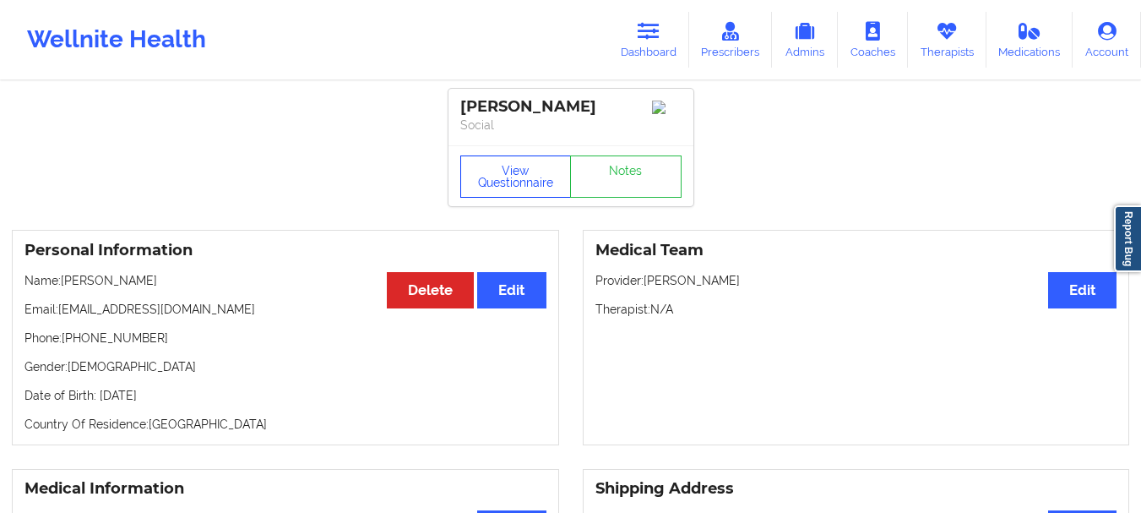
click at [540, 184] on button "View Questionnaire" at bounding box center [515, 176] width 111 height 42
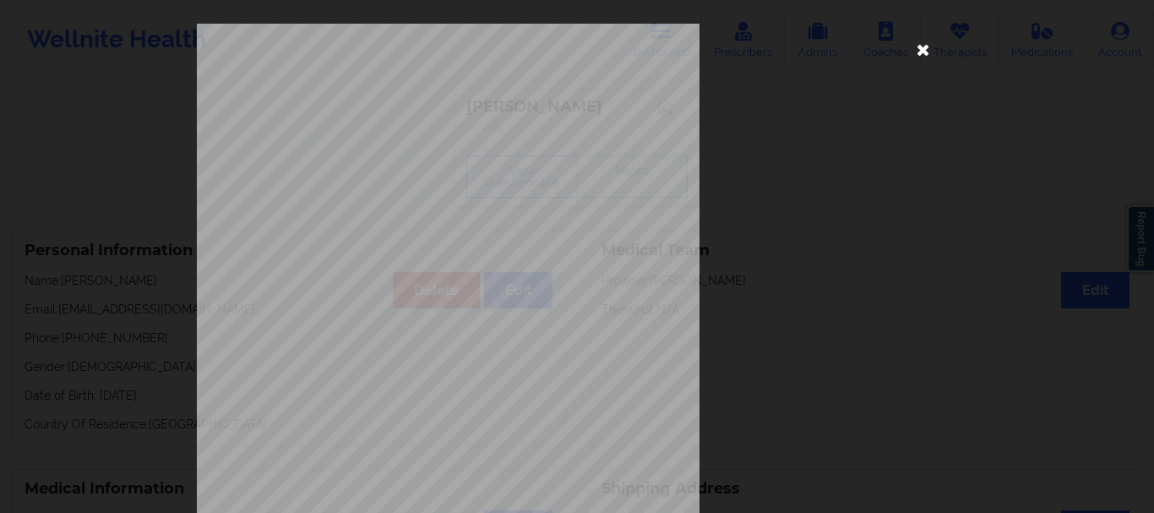
click at [921, 57] on icon at bounding box center [923, 48] width 27 height 27
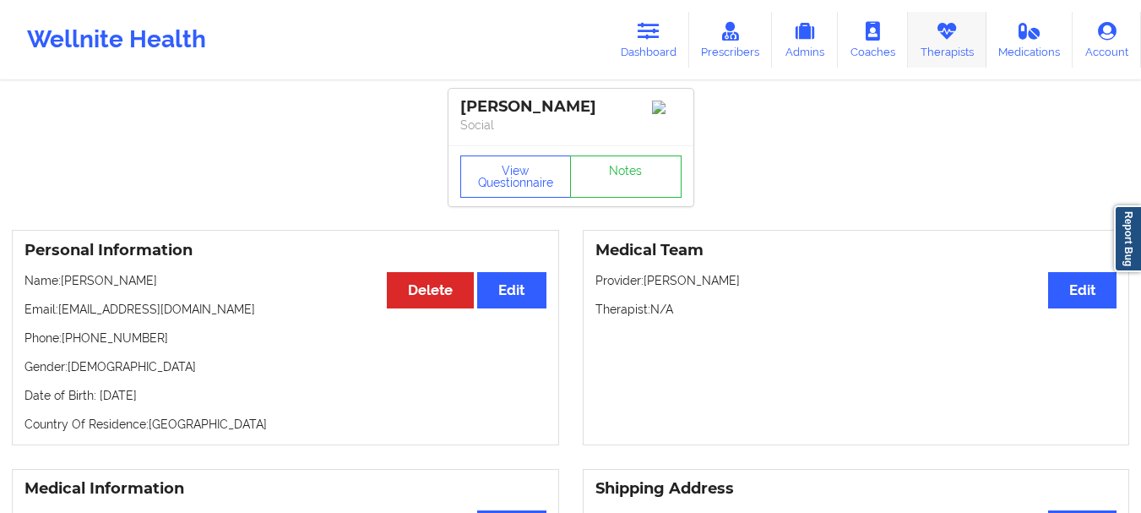
click at [928, 44] on link "Therapists" at bounding box center [947, 40] width 79 height 56
click at [928, 44] on link "Therapists" at bounding box center [960, 40] width 79 height 56
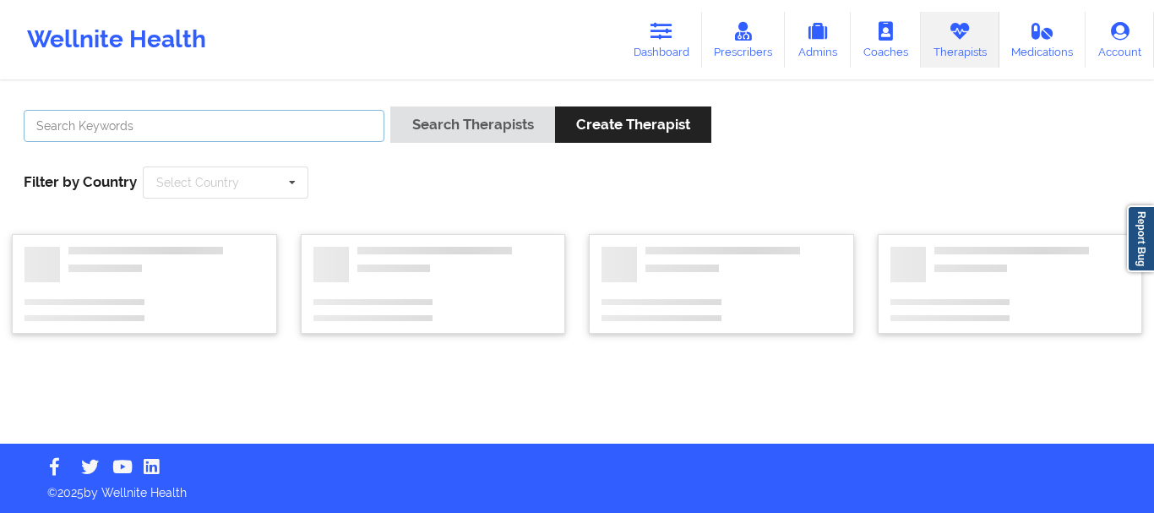
click at [315, 132] on input "text" at bounding box center [204, 126] width 361 height 32
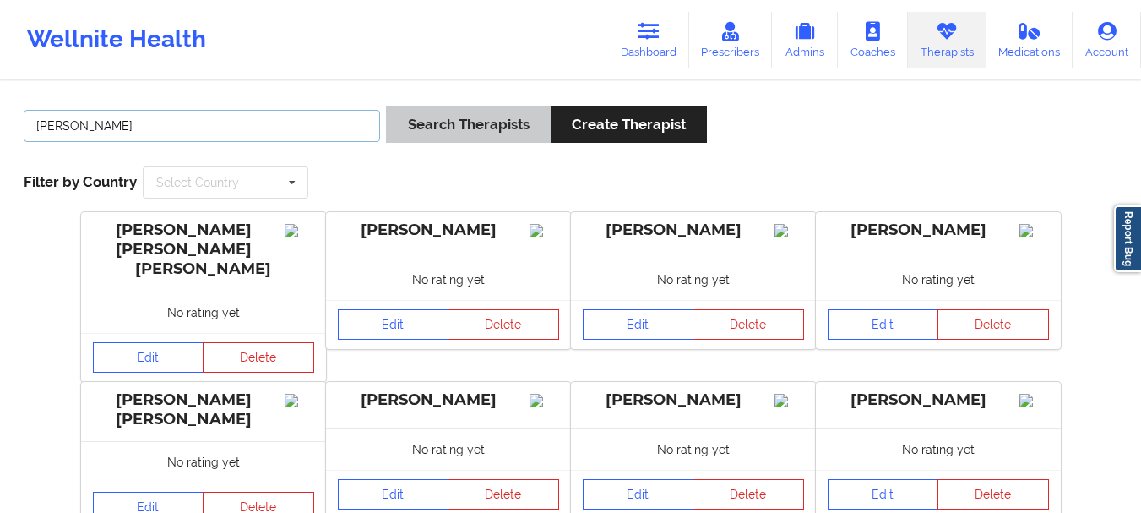
type input "[PERSON_NAME]"
click at [469, 123] on button "Search Therapists" at bounding box center [468, 124] width 164 height 36
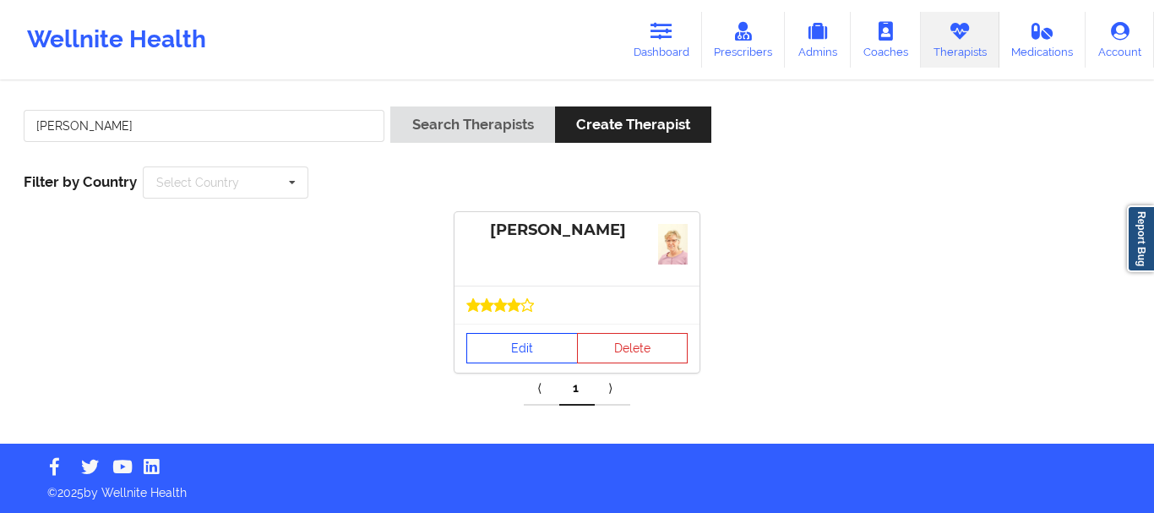
click at [525, 341] on link "Edit" at bounding box center [521, 348] width 111 height 30
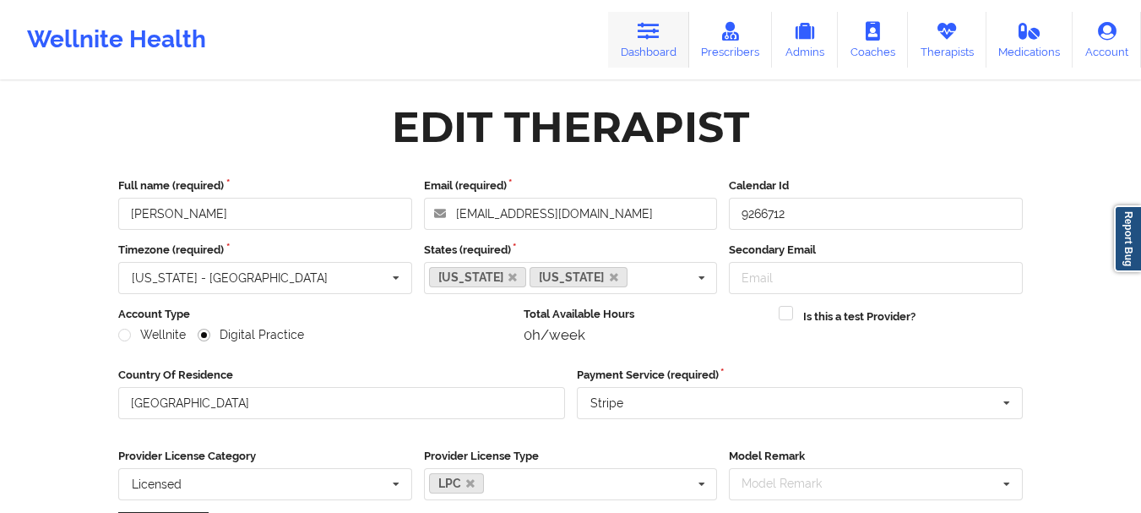
click at [675, 56] on link "Dashboard" at bounding box center [648, 40] width 81 height 56
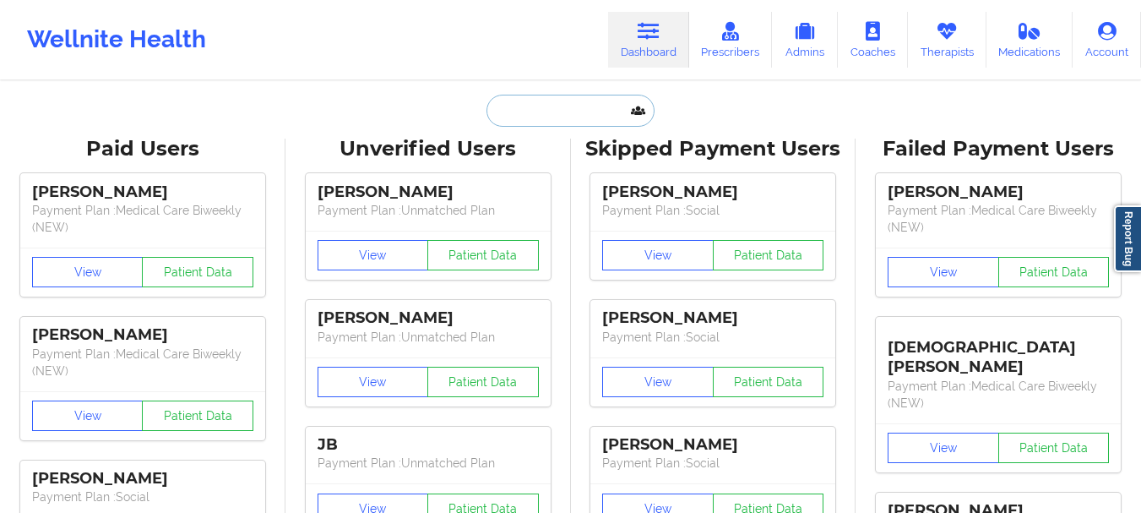
click at [530, 112] on input "text" at bounding box center [569, 111] width 167 height 32
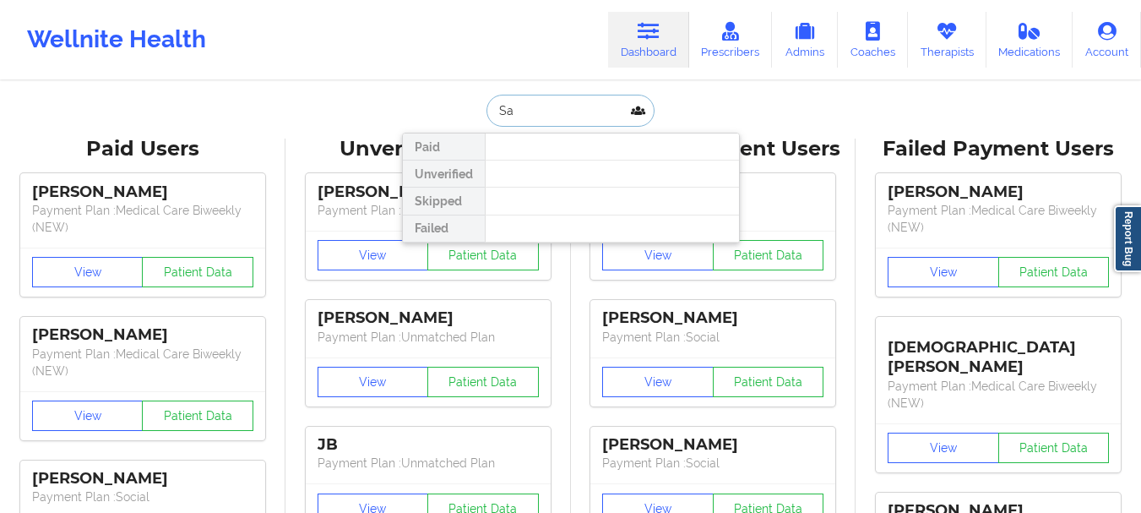
type input "S"
type input "s"
type input "[PERSON_NAME]"
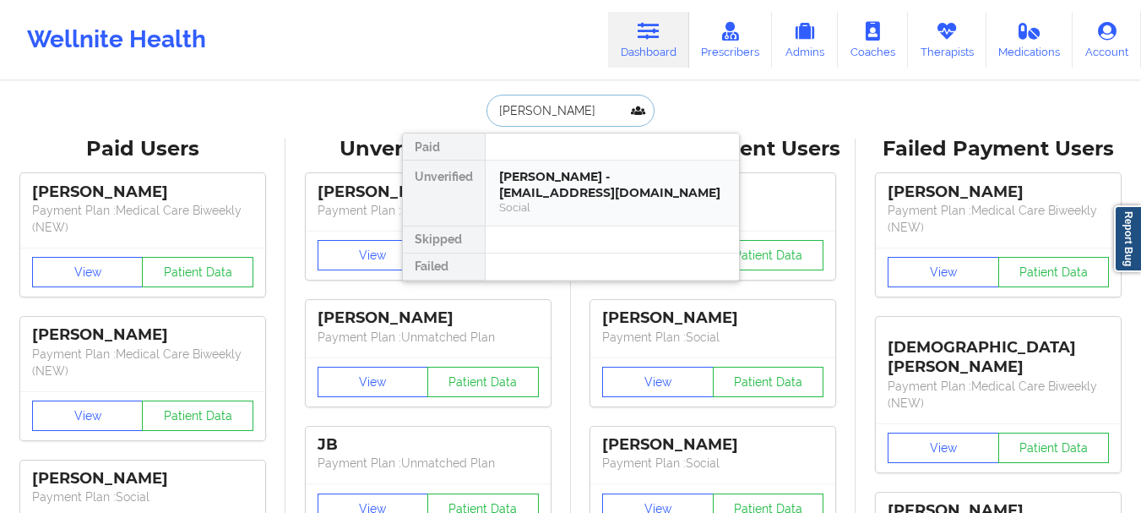
click at [568, 187] on div "[PERSON_NAME] - [EMAIL_ADDRESS][DOMAIN_NAME]" at bounding box center [612, 184] width 226 height 31
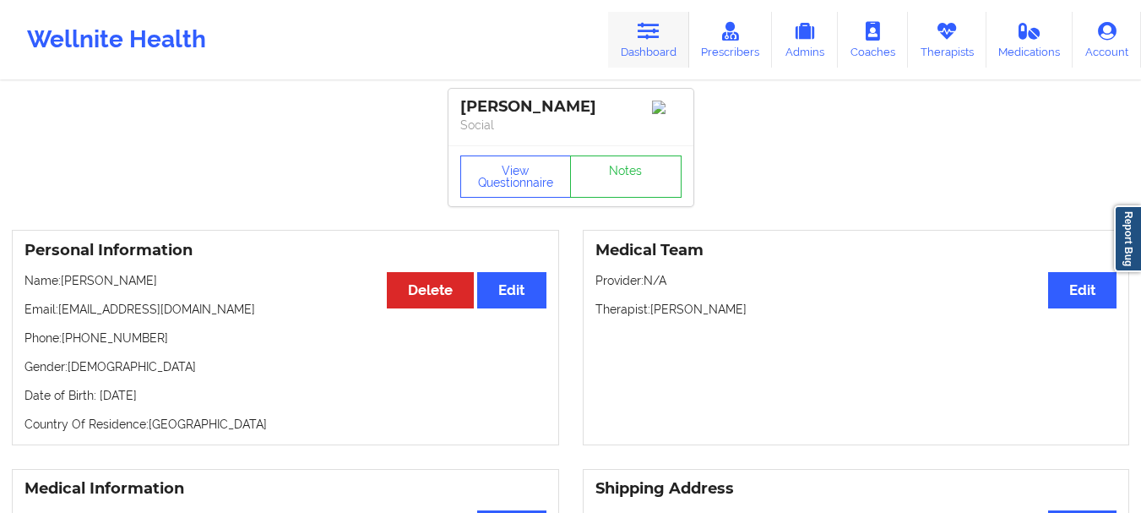
click at [653, 44] on link "Dashboard" at bounding box center [648, 40] width 81 height 56
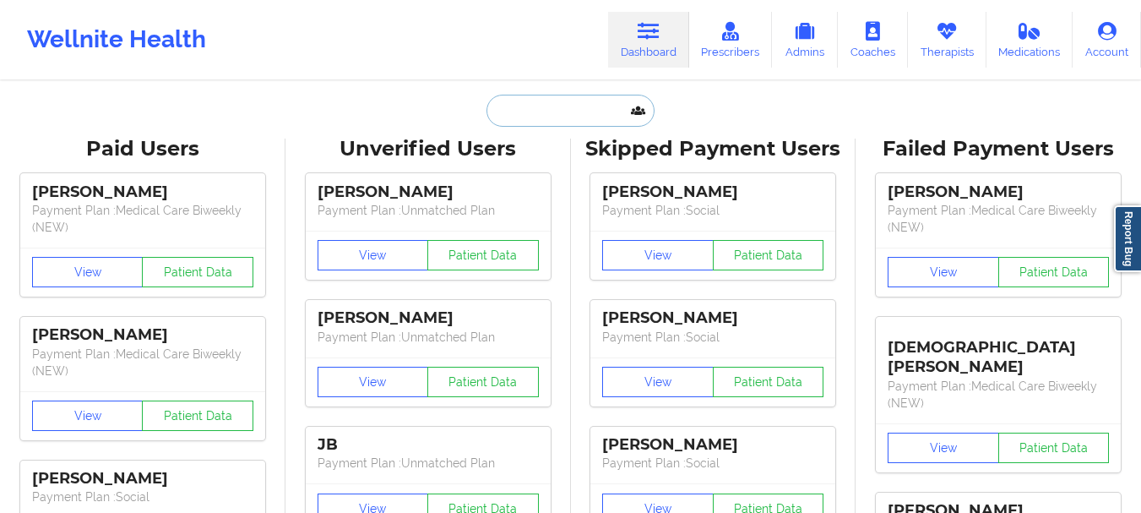
click at [514, 116] on input "text" at bounding box center [569, 111] width 167 height 32
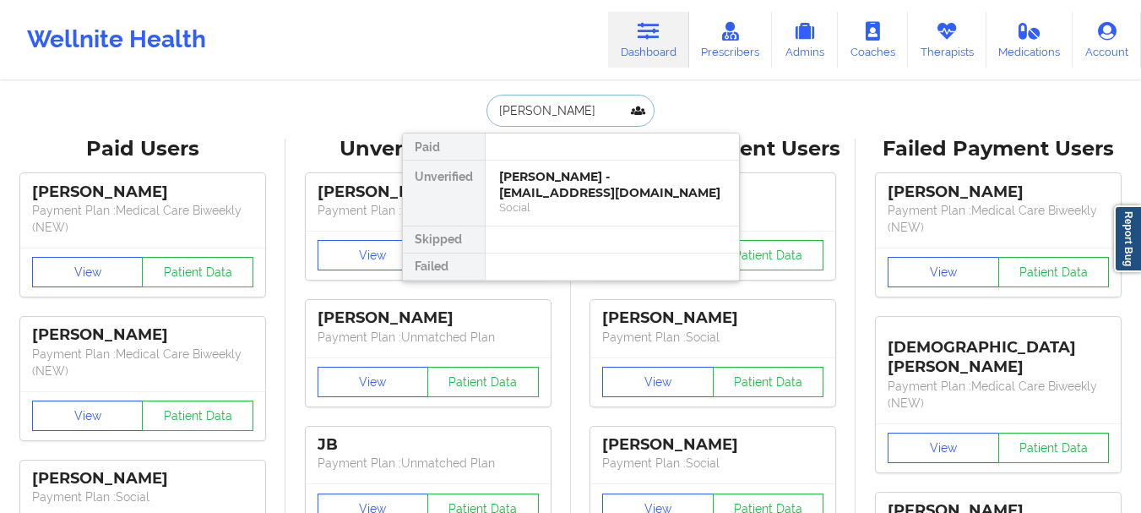
type input "[PERSON_NAME]"
click at [555, 165] on div "[PERSON_NAME] - [EMAIL_ADDRESS][DOMAIN_NAME] Social" at bounding box center [612, 192] width 253 height 65
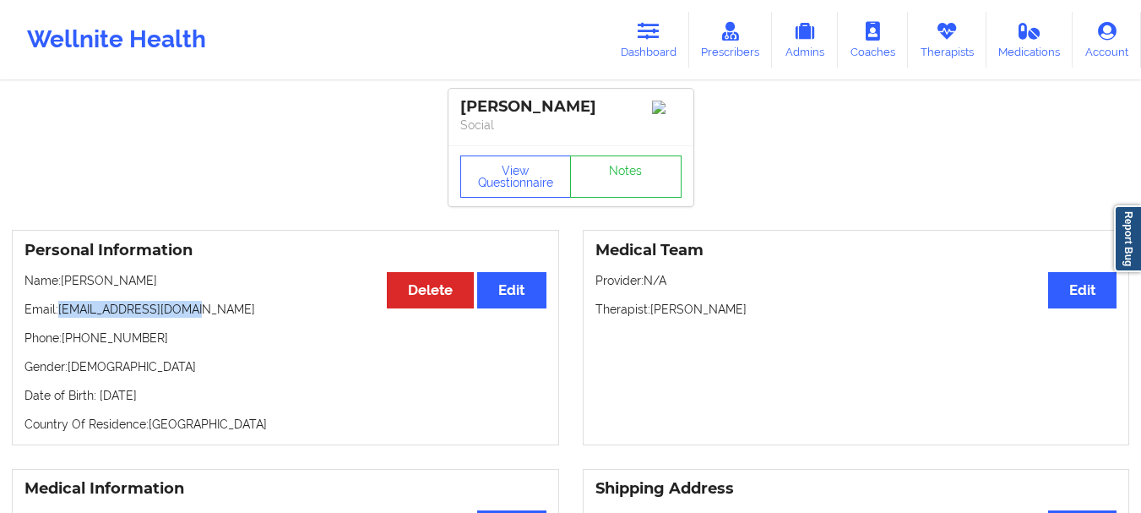
drag, startPoint x: 210, startPoint y: 315, endPoint x: 61, endPoint y: 318, distance: 149.5
click at [61, 318] on p "Email: [EMAIL_ADDRESS][DOMAIN_NAME]" at bounding box center [285, 309] width 522 height 17
copy p "[EMAIL_ADDRESS][DOMAIN_NAME]"
click at [653, 56] on link "Dashboard" at bounding box center [648, 40] width 81 height 56
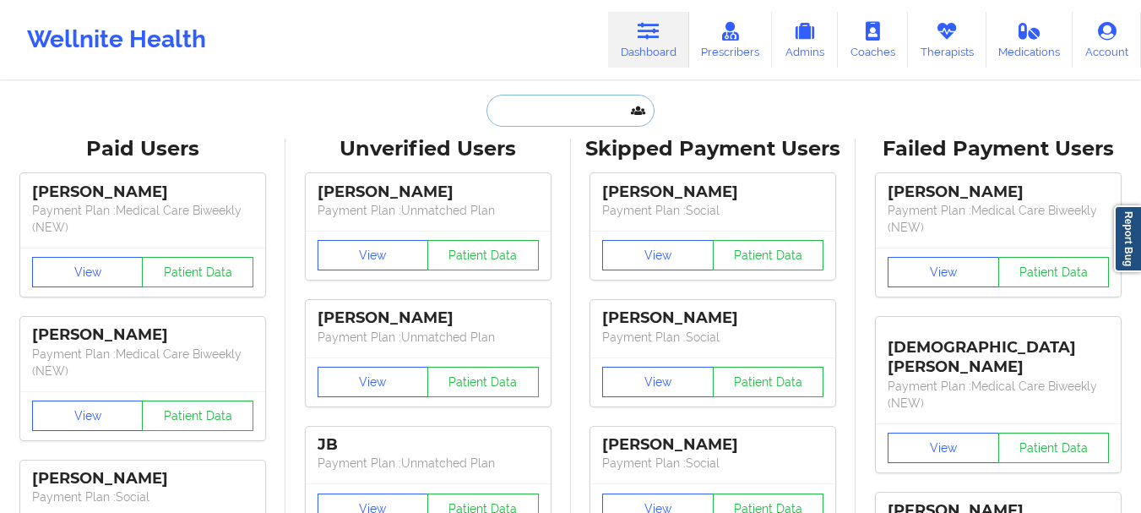
click at [526, 104] on input "text" at bounding box center [569, 111] width 167 height 32
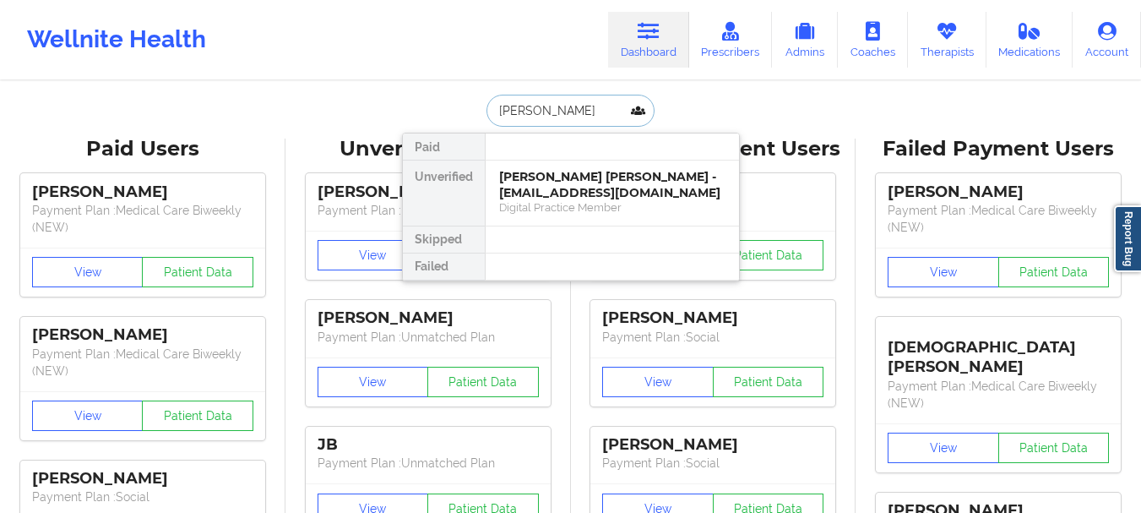
type input "[PERSON_NAME]"
